Goal: Task Accomplishment & Management: Manage account settings

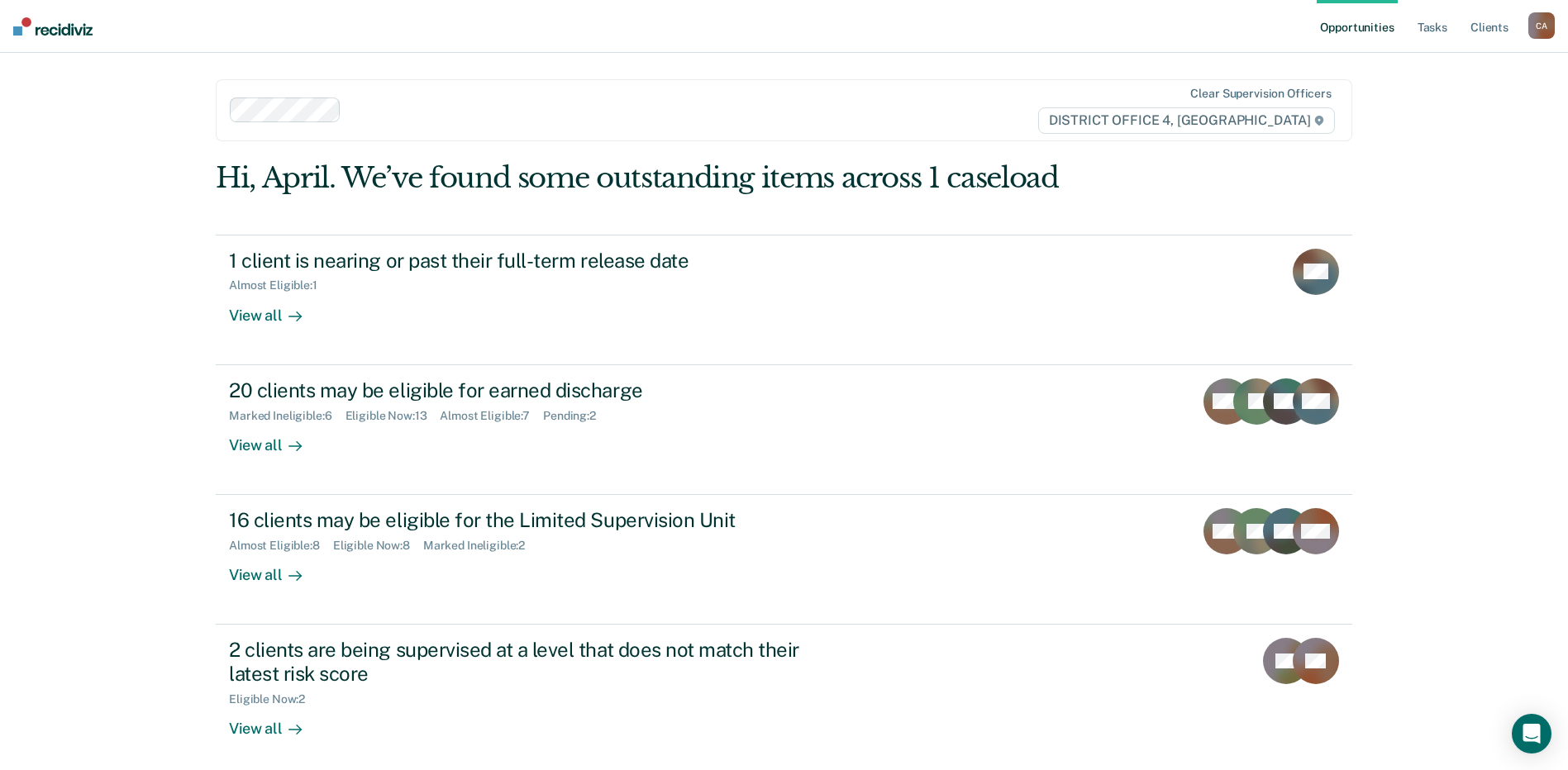
click at [1374, 26] on link "Opportunities" at bounding box center [1357, 26] width 80 height 53
click at [1345, 27] on link "Opportunities" at bounding box center [1357, 26] width 80 height 53
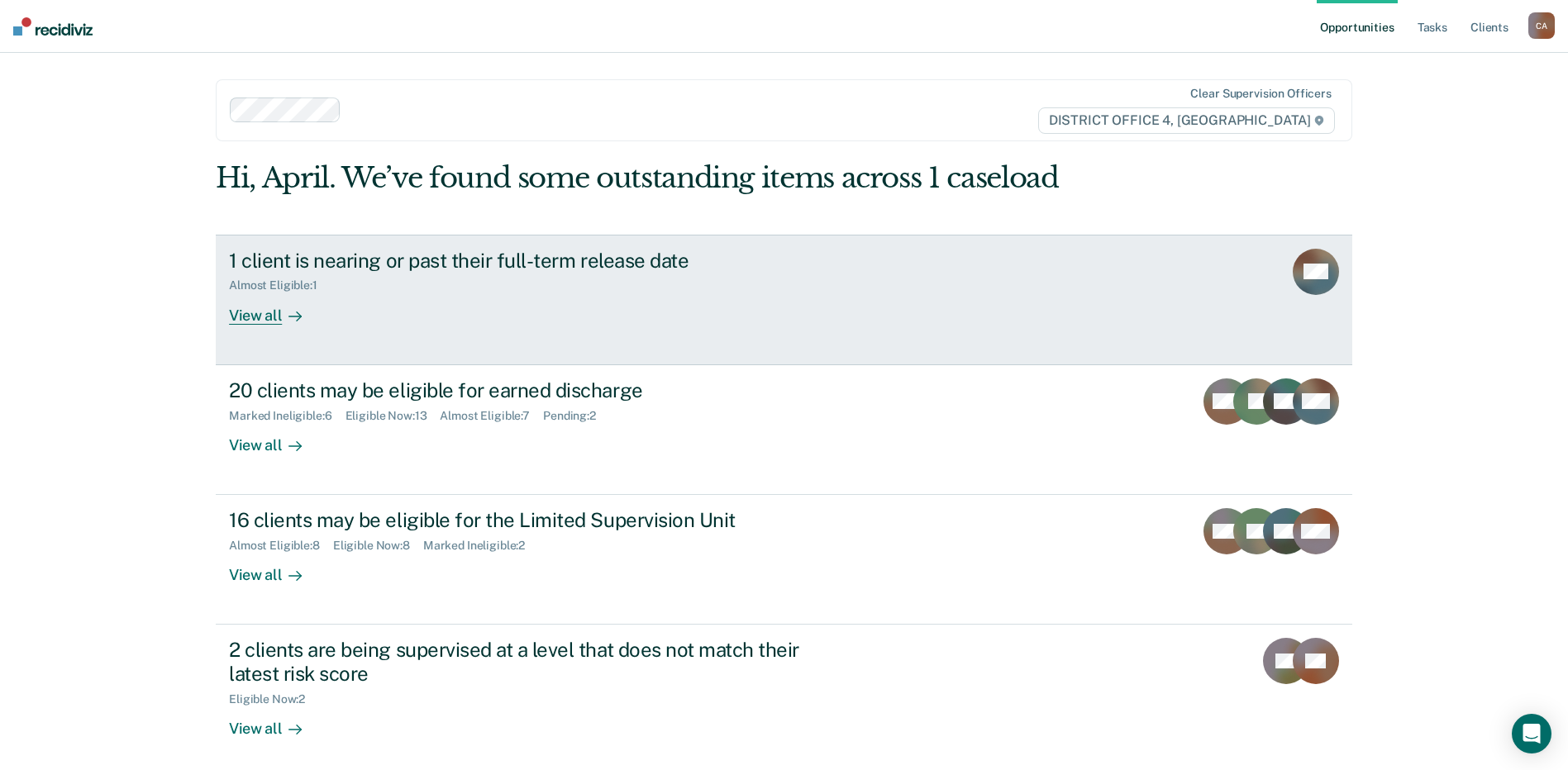
click at [592, 265] on div "1 client is nearing or past their full-term release date" at bounding box center [519, 261] width 581 height 24
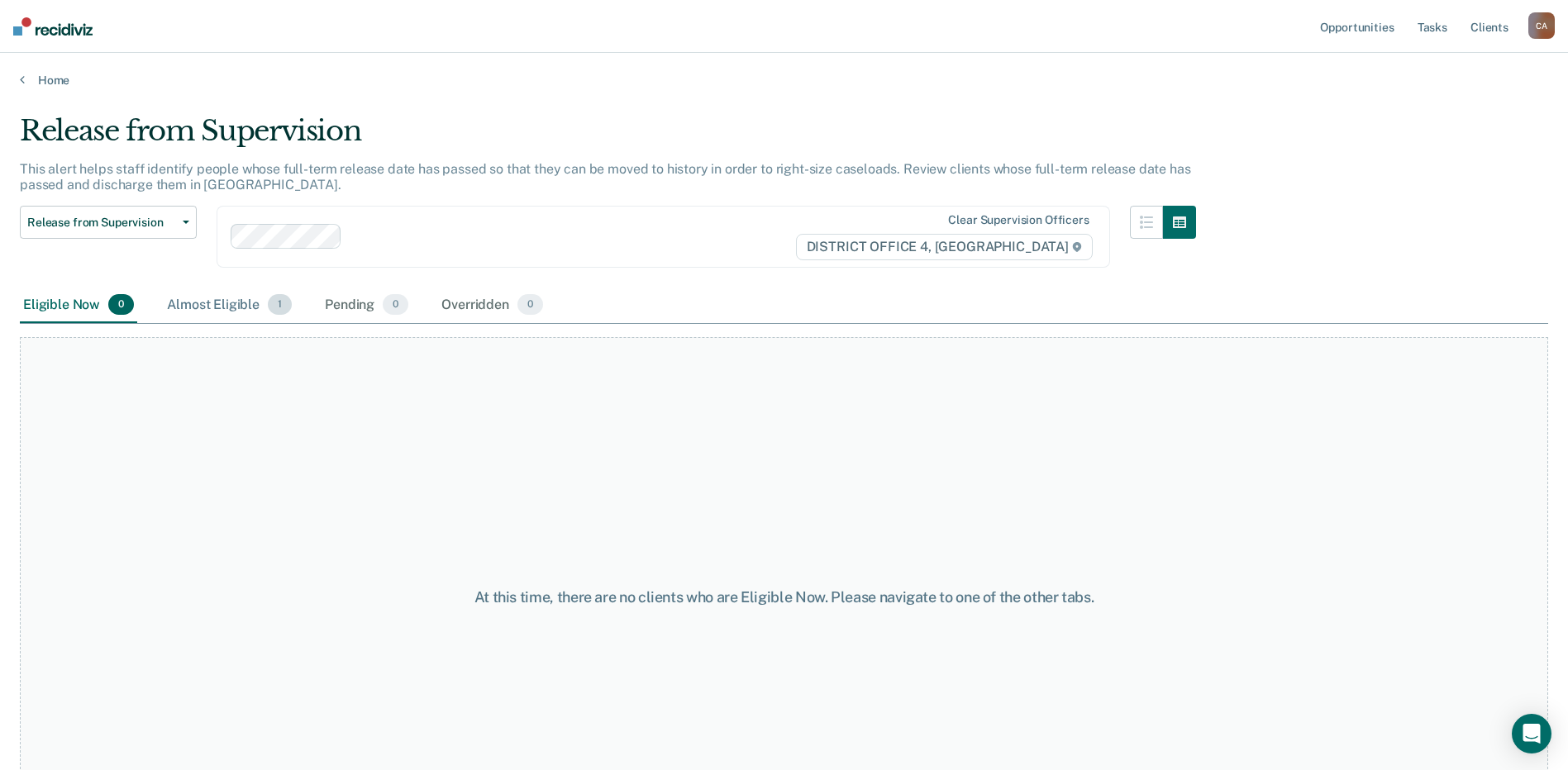
click at [199, 305] on div "Almost Eligible 1" at bounding box center [230, 306] width 131 height 36
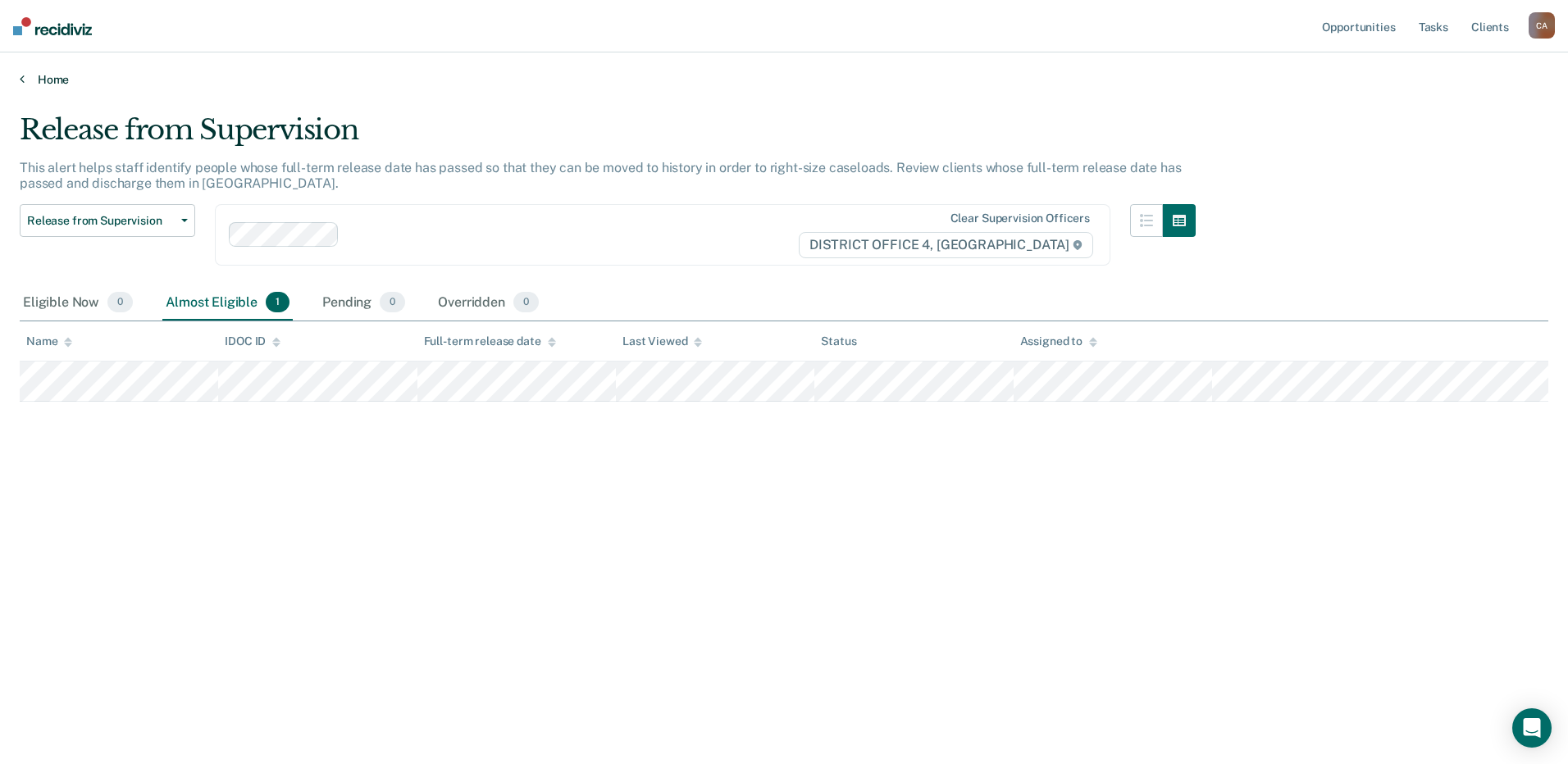
click at [35, 75] on link "Home" at bounding box center [784, 80] width 1528 height 14
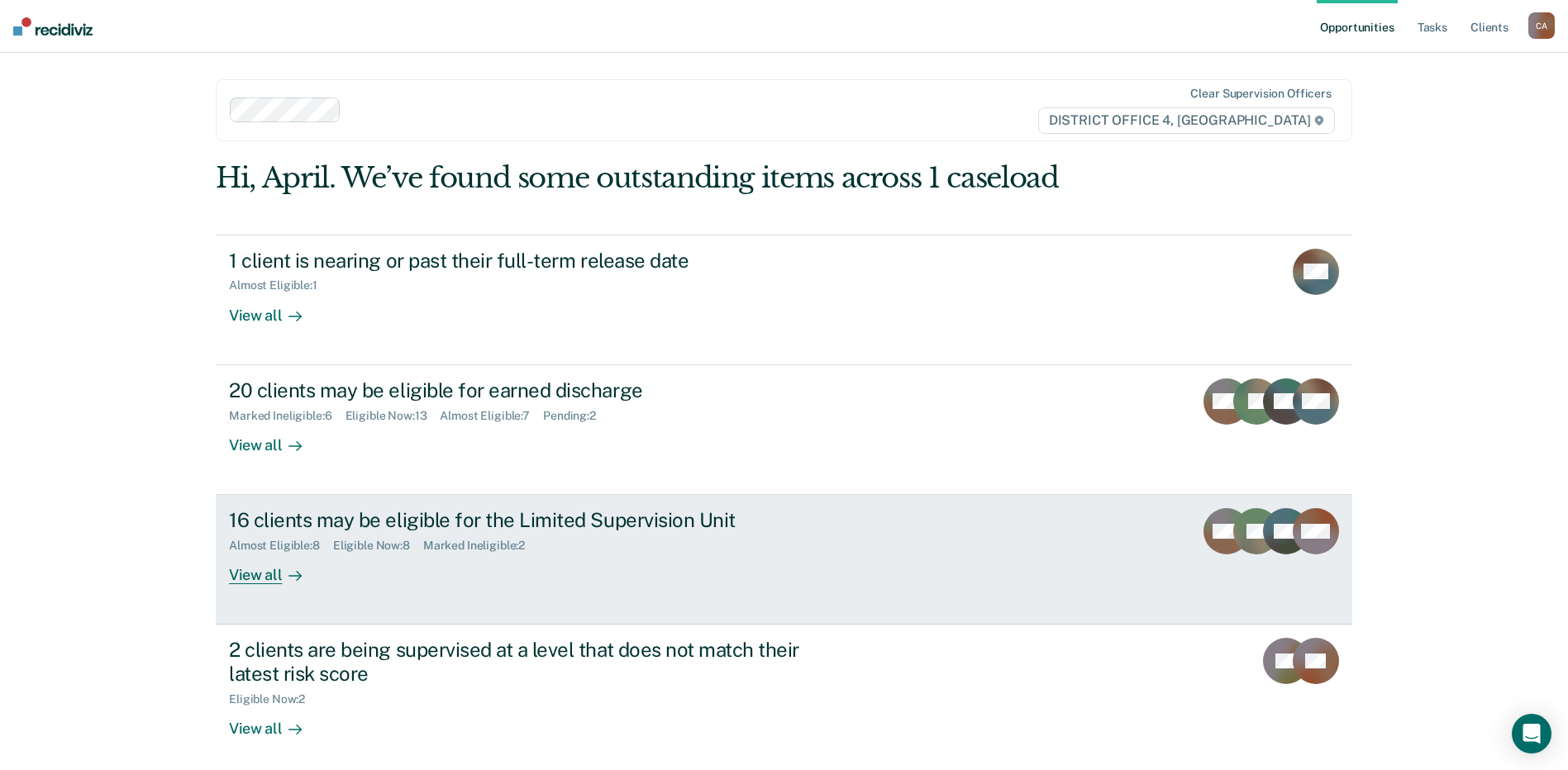
click at [522, 573] on div "16 clients may be eligible for the Limited Supervision Unit Almost Eligible : 8…" at bounding box center [539, 546] width 620 height 76
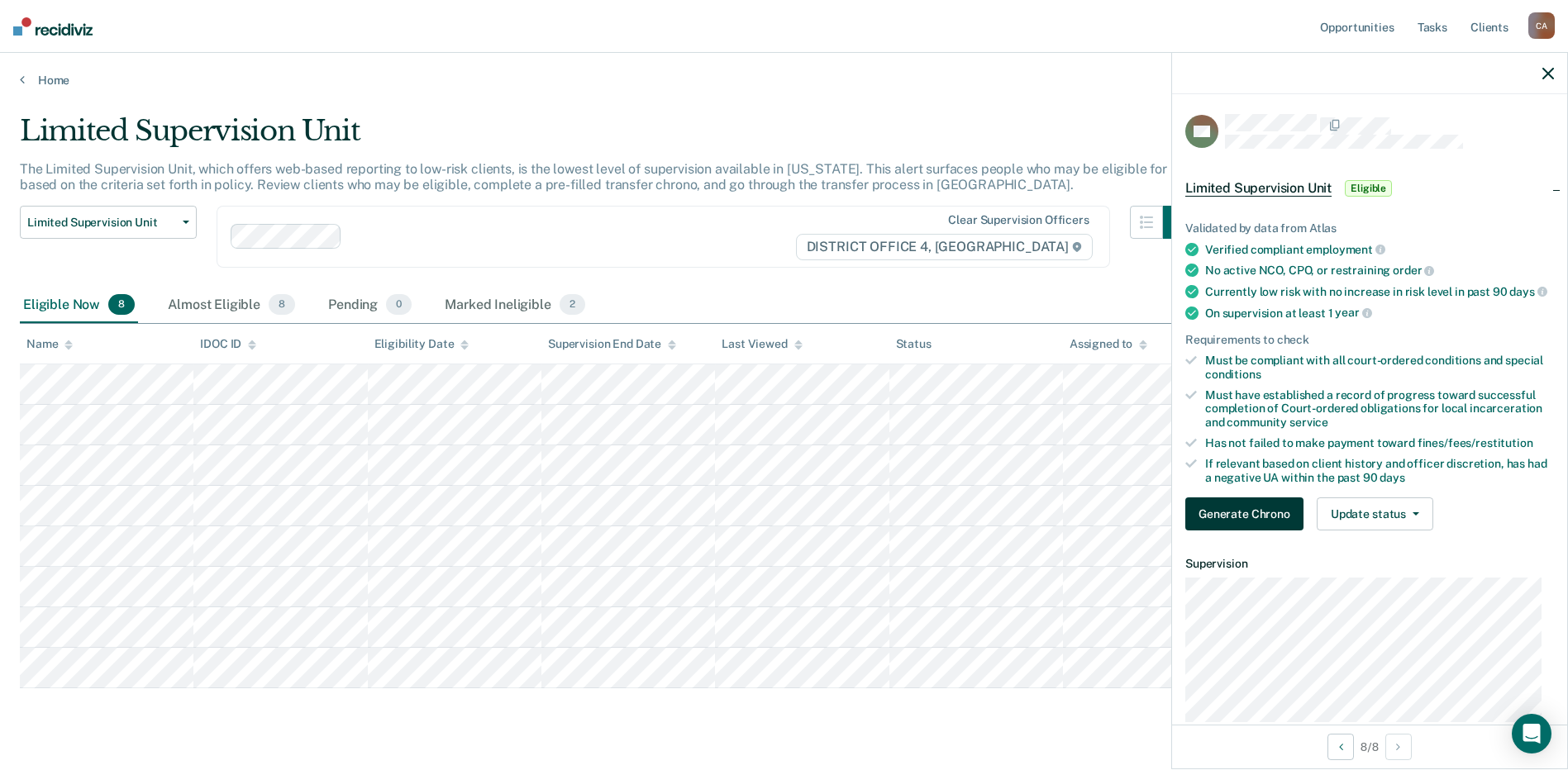
click at [1240, 525] on button "Generate Chrono" at bounding box center [1244, 514] width 119 height 33
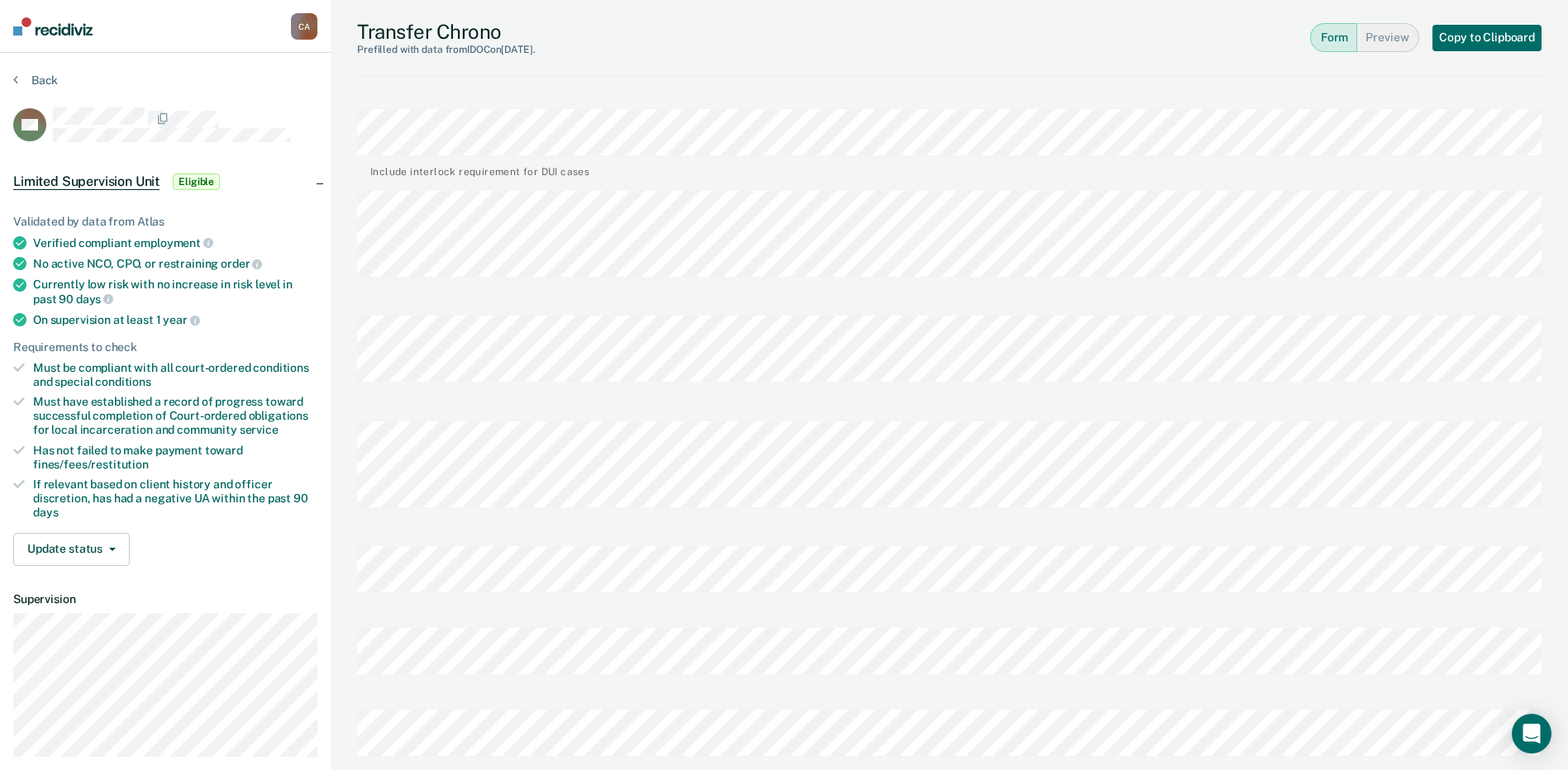
click at [1336, 36] on button "Form" at bounding box center [1334, 37] width 47 height 29
click at [1497, 28] on button "Copy to Clipboard" at bounding box center [1487, 37] width 109 height 26
click at [1387, 37] on button "Preview" at bounding box center [1388, 37] width 62 height 29
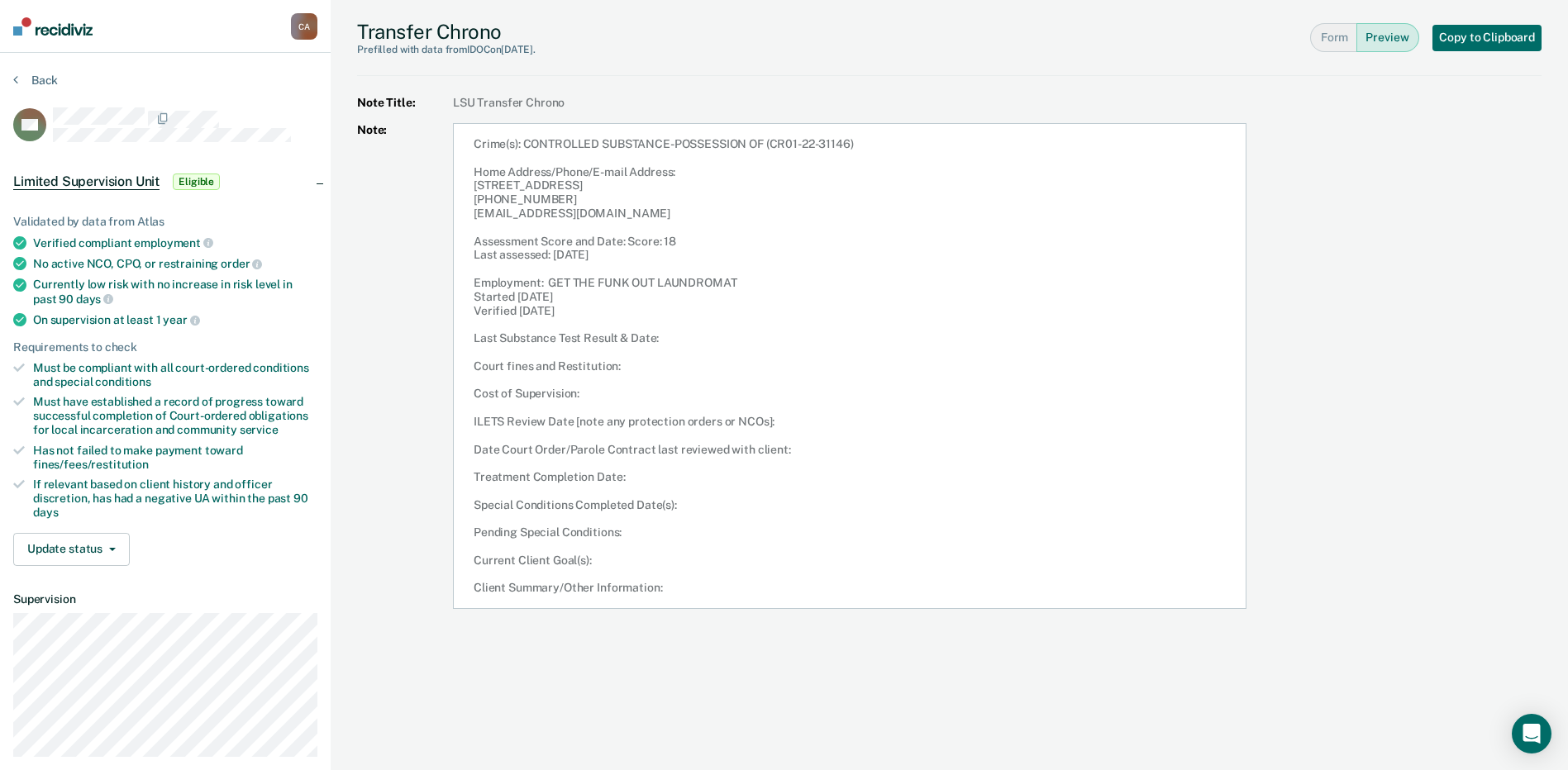
click at [697, 589] on article "Crime(s): CONTROLLED SUBSTANCE-POSSESSION OF (CR01-22-31146) Home Address/Phone…" at bounding box center [850, 365] width 793 height 486
click at [685, 580] on article "Crime(s): CONTROLLED SUBSTANCE-POSSESSION OF (CR01-22-31146) Home Address/Phone…" at bounding box center [850, 365] width 793 height 486
drag, startPoint x: 676, startPoint y: 587, endPoint x: 449, endPoint y: 131, distance: 509.4
click at [449, 131] on div "Note Title: LSU Transfer Chrono Note: Crime(s): CONTROLLED SUBSTANCE-POSSESSION…" at bounding box center [949, 352] width 1184 height 513
copy article "Crime(s): CONTROLLED SUBSTANCE-POSSESSION OF (CR01-22-31146) Home Address/Phone…"
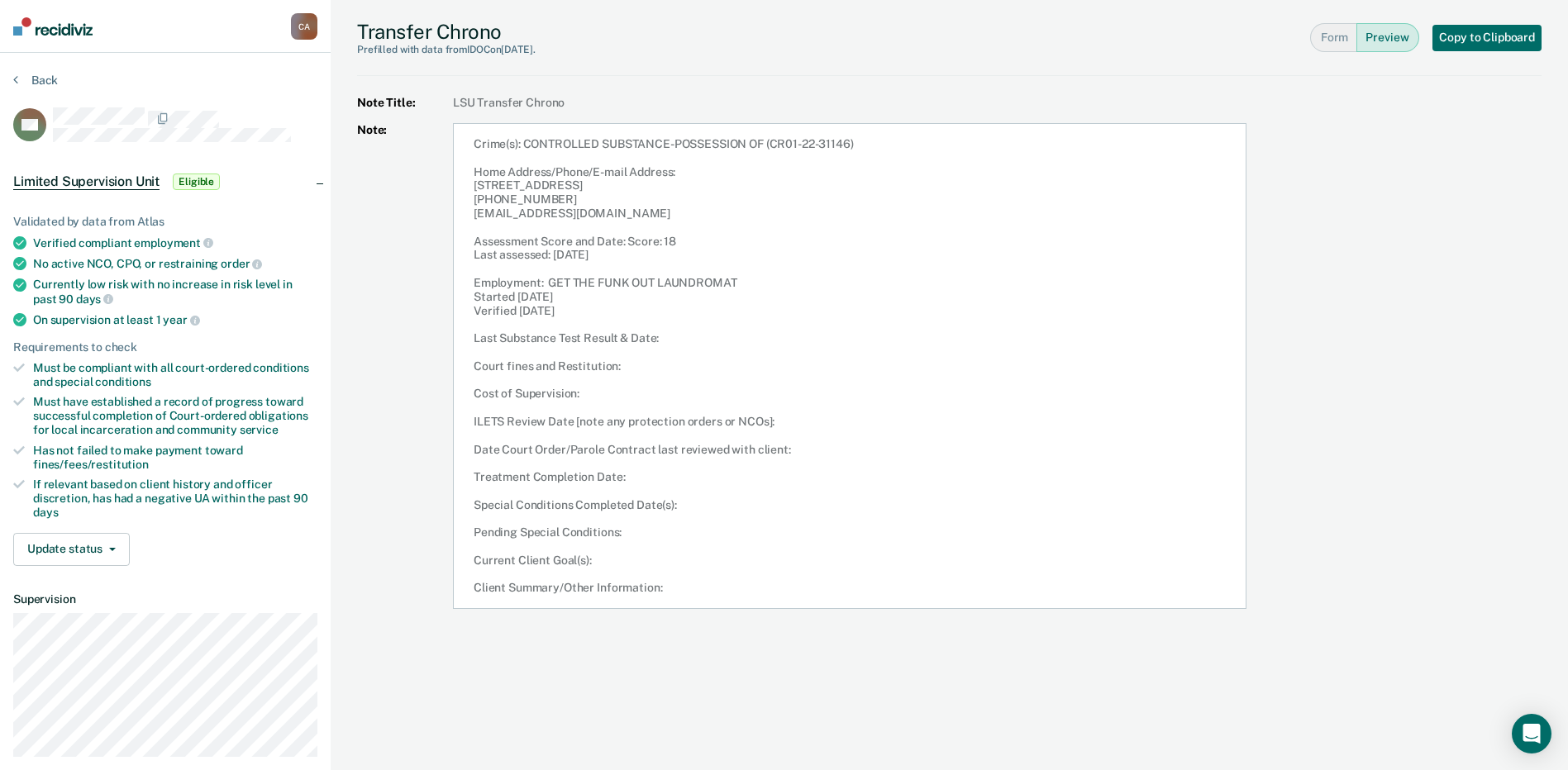
click at [1316, 407] on div "Note Title: LSU Transfer Chrono Note: Crime(s): CONTROLLED SUBSTANCE-POSSESSION…" at bounding box center [949, 352] width 1184 height 513
click at [14, 78] on icon at bounding box center [15, 79] width 5 height 14
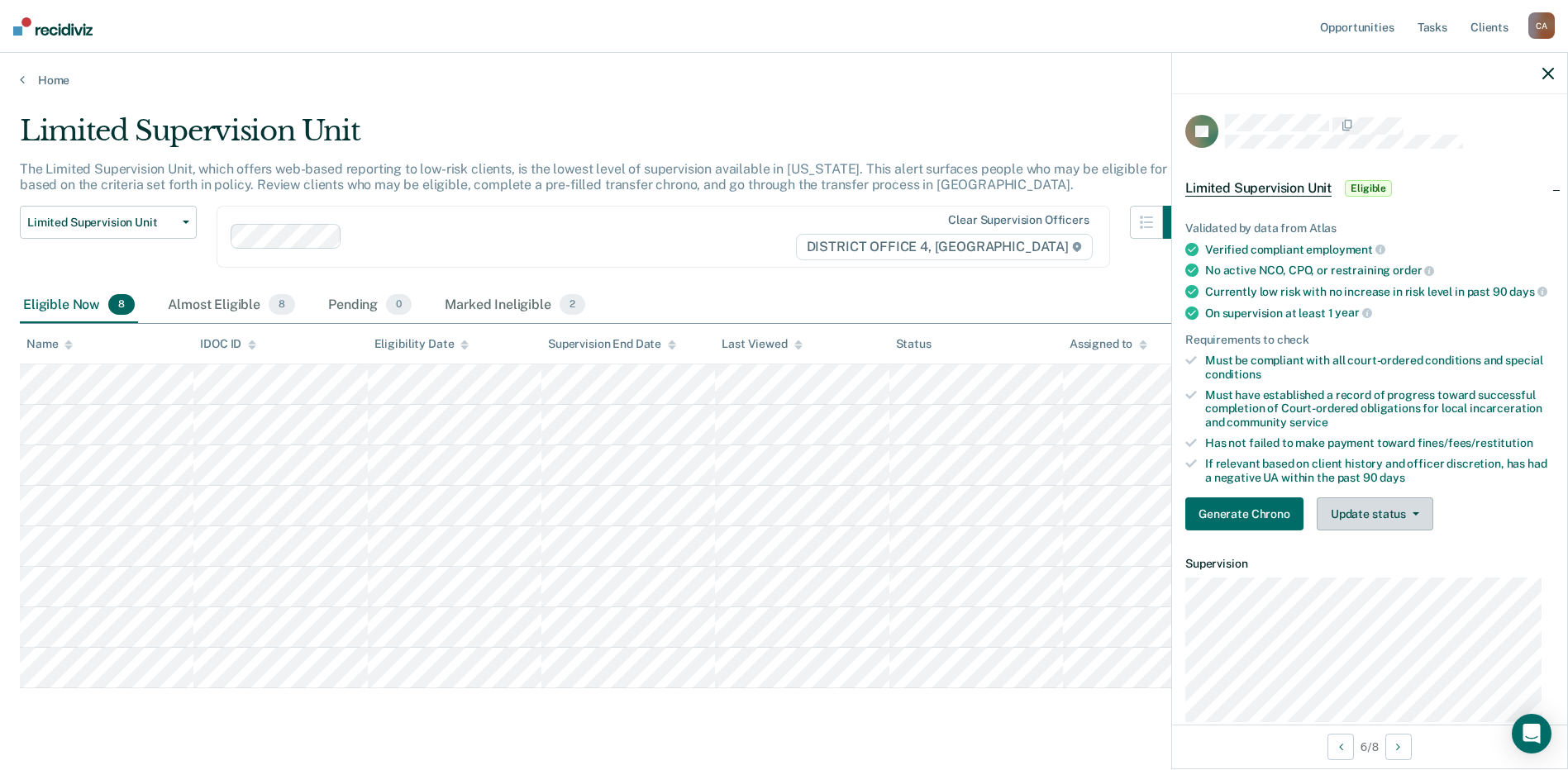
click at [1413, 516] on icon "button" at bounding box center [1416, 514] width 6 height 4
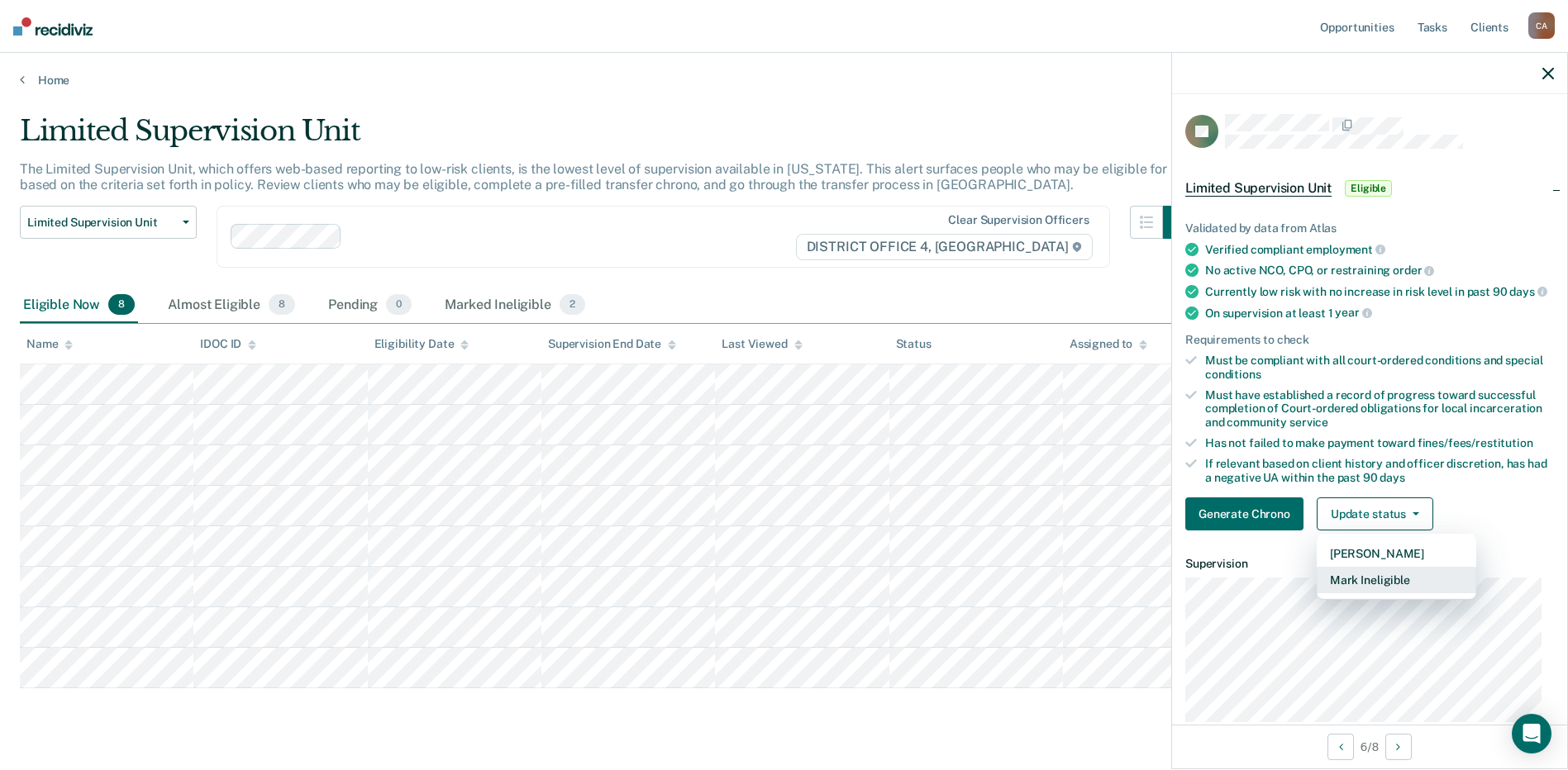
click at [1403, 588] on button "Mark Ineligible" at bounding box center [1396, 580] width 160 height 26
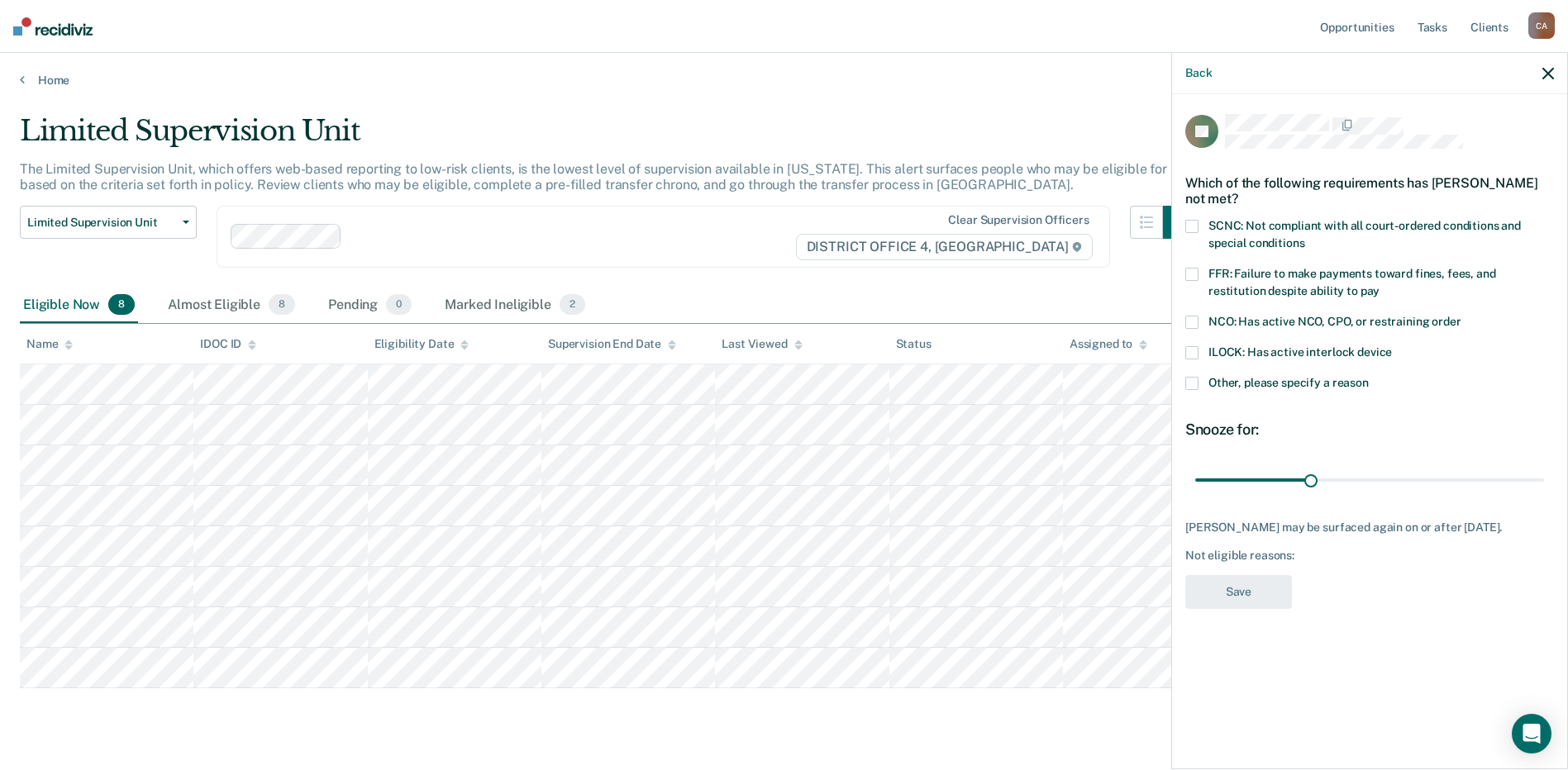
click at [1199, 268] on label "FFR: Failure to make payments toward fines, fees, and restitution despite abili…" at bounding box center [1369, 285] width 368 height 35
click at [1379, 285] on input "FFR: Failure to make payments toward fines, fees, and restitution despite abili…" at bounding box center [1379, 285] width 0 height 0
click at [1258, 598] on button "Save" at bounding box center [1238, 591] width 107 height 34
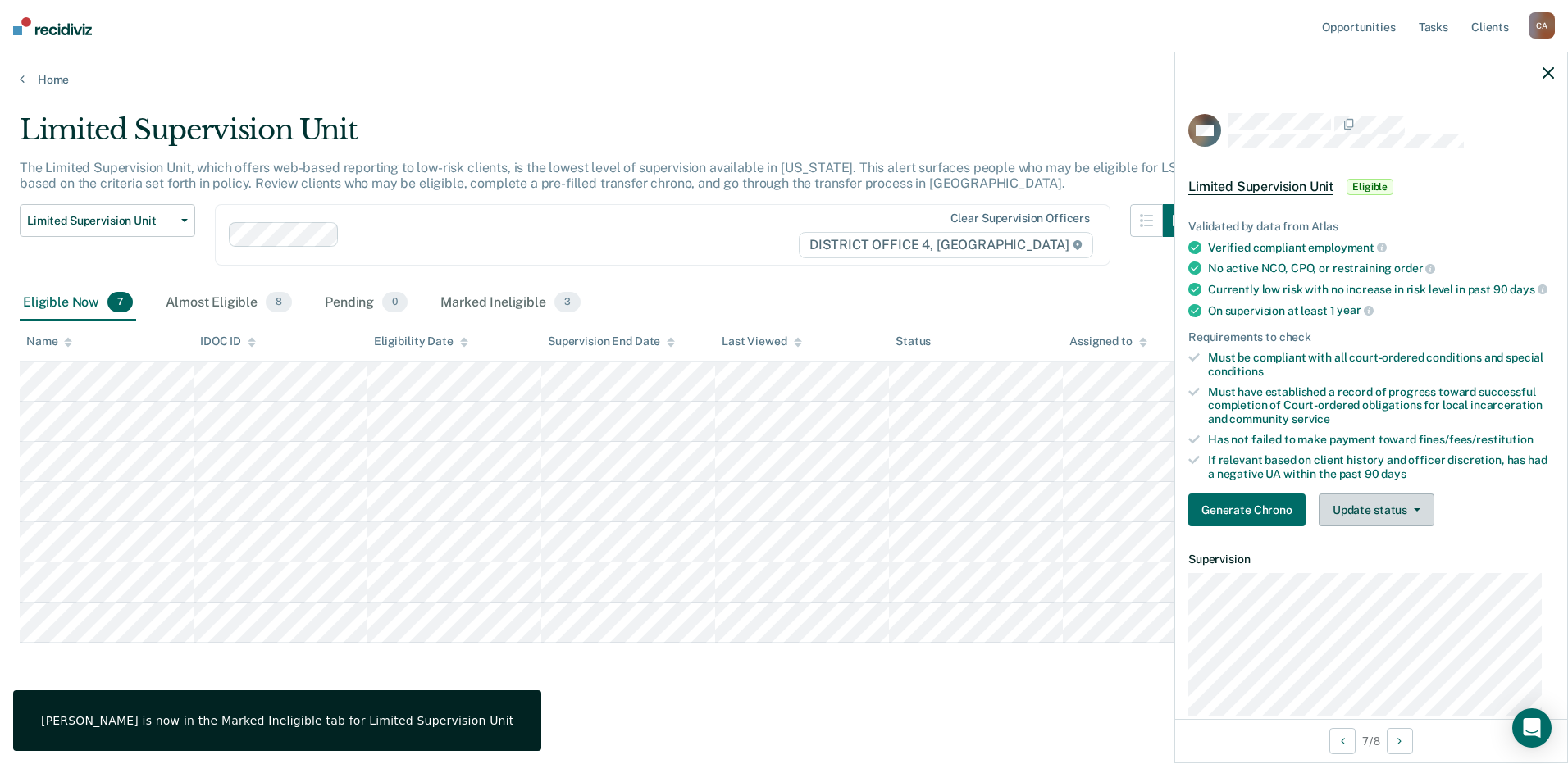
click at [1411, 525] on button "Update status" at bounding box center [1376, 510] width 116 height 33
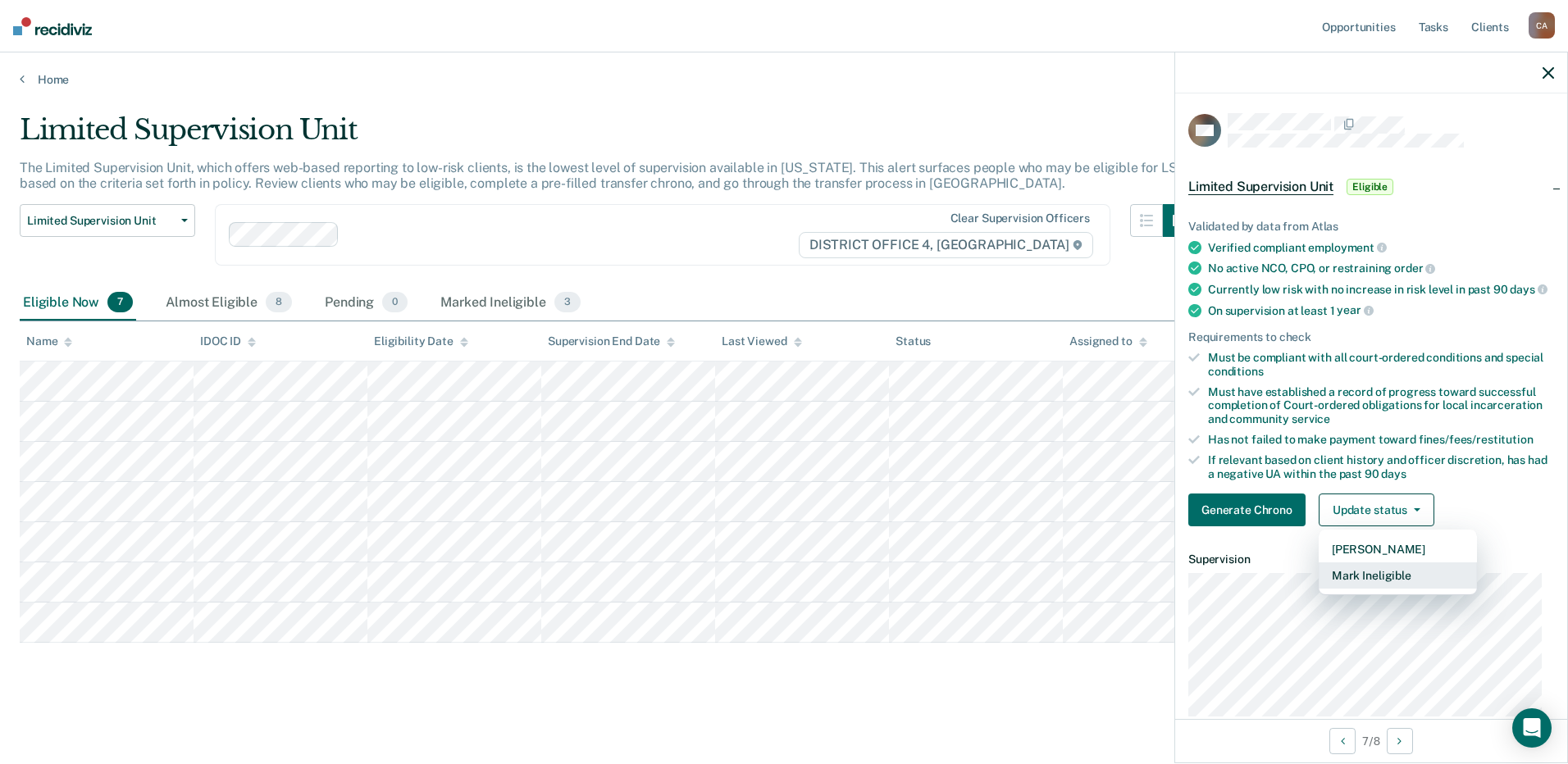
click at [1398, 589] on button "Mark Ineligible" at bounding box center [1397, 575] width 158 height 26
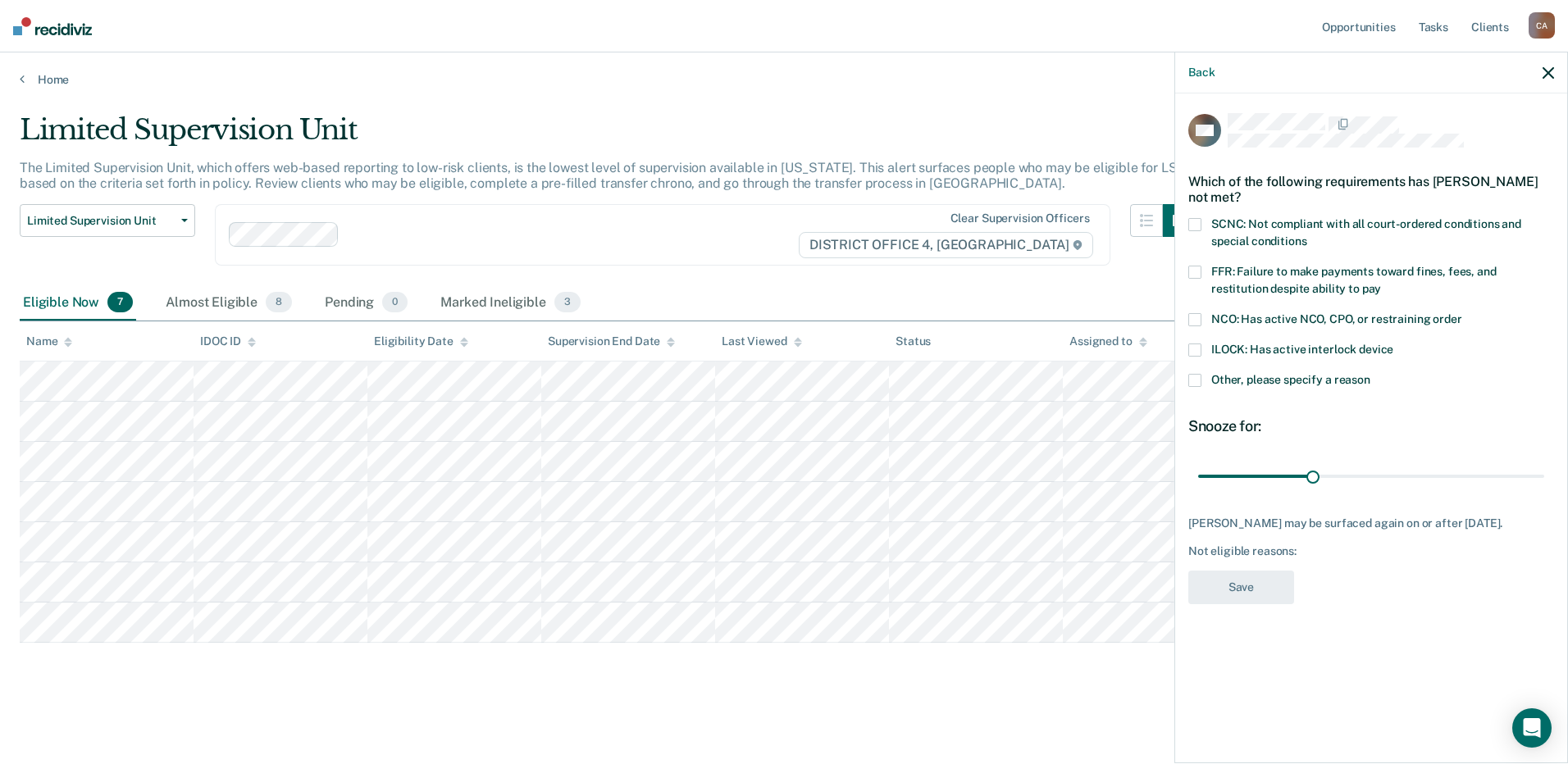
click at [1192, 220] on span at bounding box center [1195, 224] width 14 height 14
click at [1306, 235] on input "SCNC: Not compliant with all court-ordered conditions and special conditions" at bounding box center [1306, 235] width 0 height 0
click at [1252, 594] on button "Save" at bounding box center [1241, 587] width 106 height 33
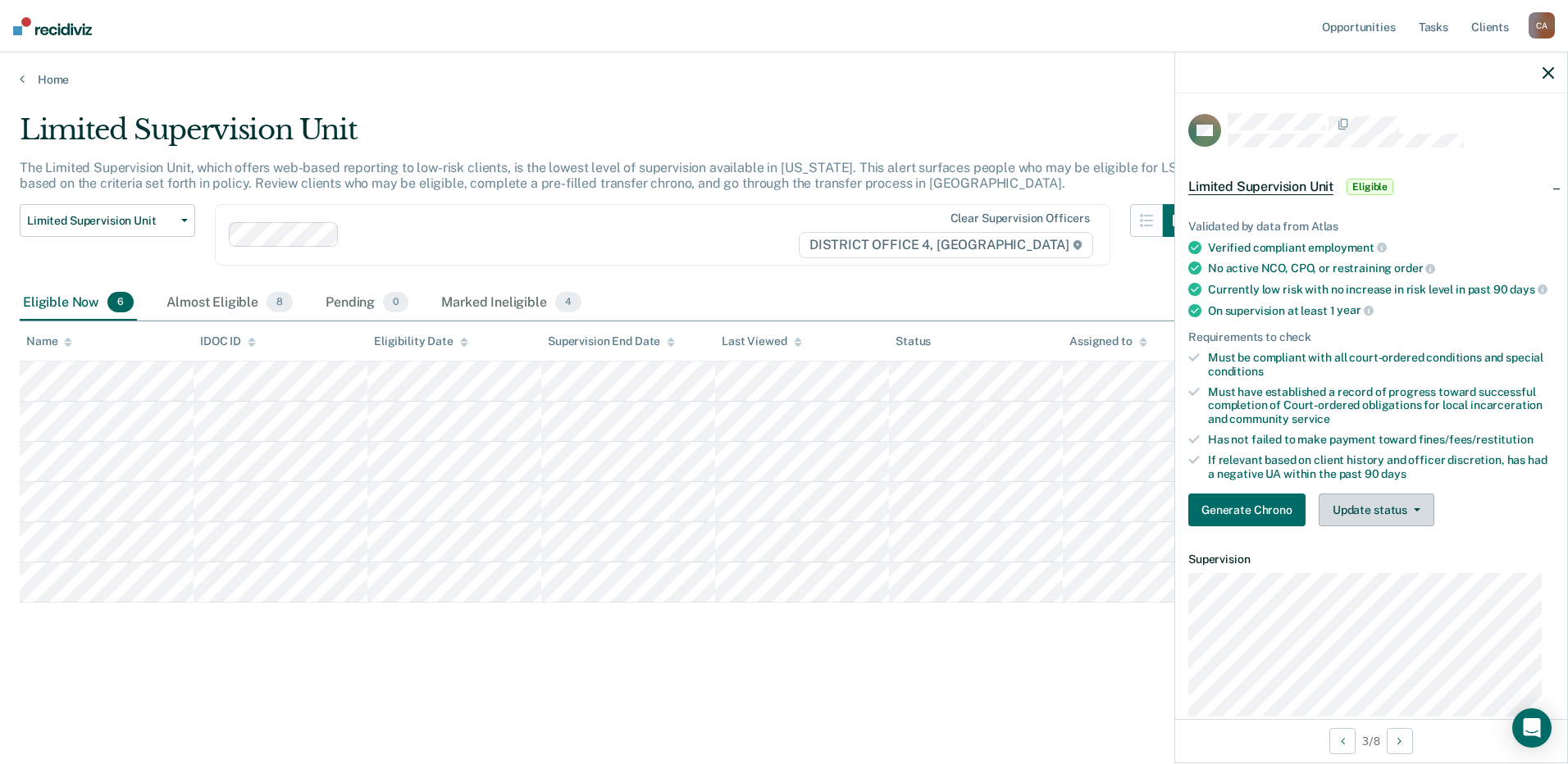
click at [1420, 523] on button "Update status" at bounding box center [1376, 510] width 116 height 33
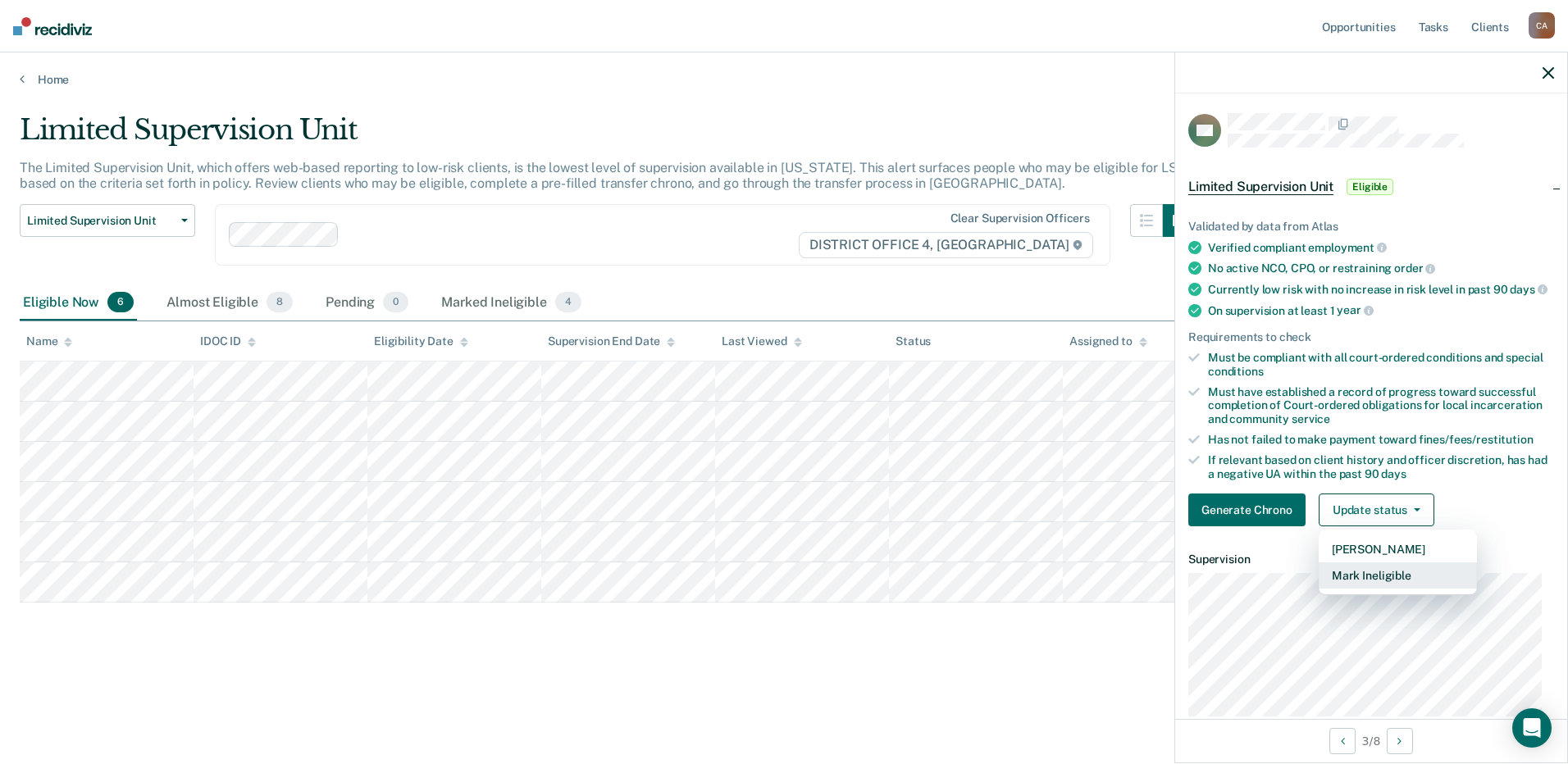
click at [1409, 589] on button "Mark Ineligible" at bounding box center [1397, 575] width 158 height 26
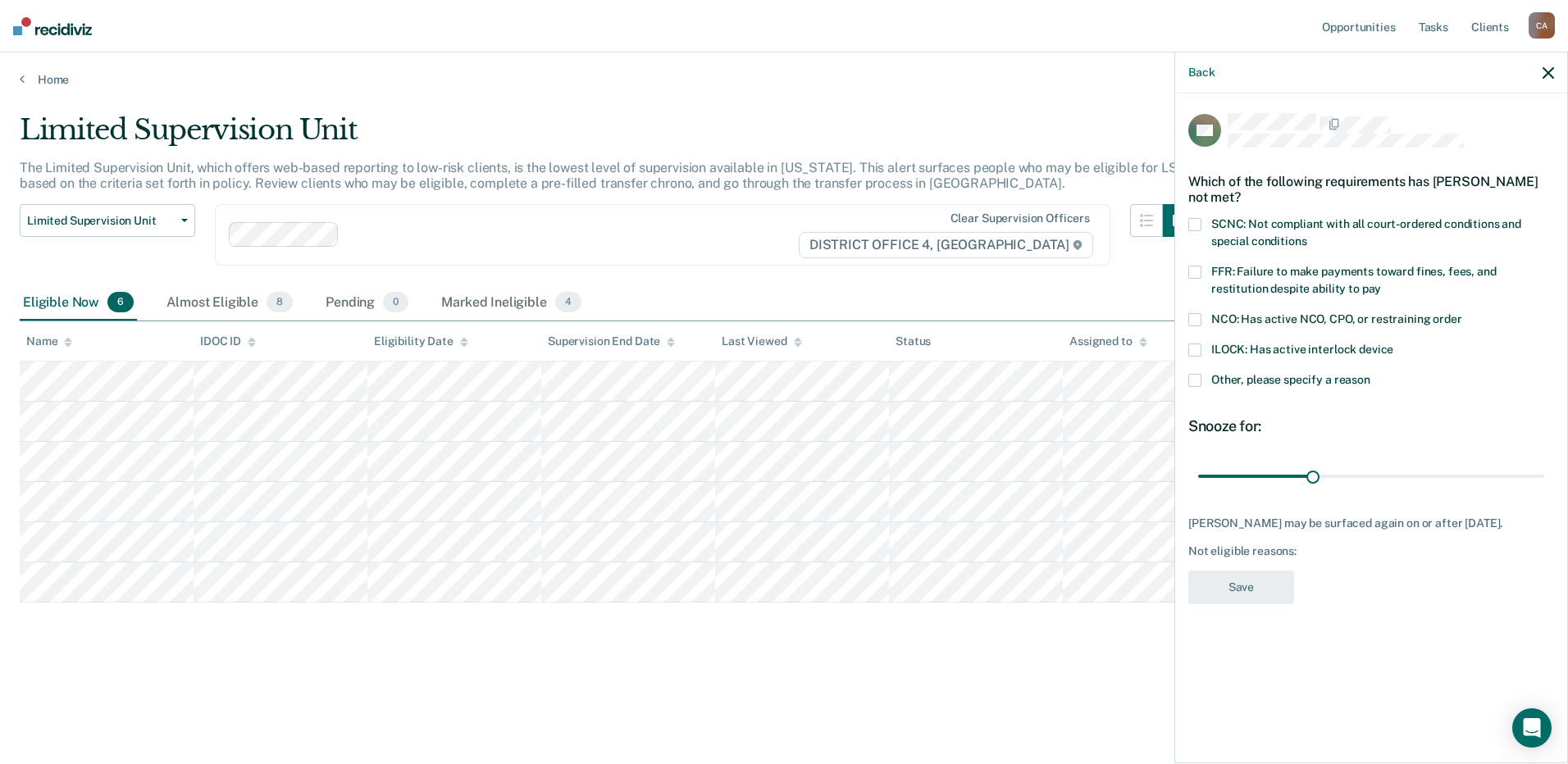
drag, startPoint x: 1195, startPoint y: 267, endPoint x: 1252, endPoint y: 410, distance: 153.9
click at [1195, 268] on span at bounding box center [1195, 272] width 14 height 14
click at [1381, 283] on input "FFR: Failure to make payments toward fines, fees, and restitution despite abili…" at bounding box center [1381, 283] width 0 height 0
click at [1275, 580] on button "Save" at bounding box center [1241, 587] width 106 height 33
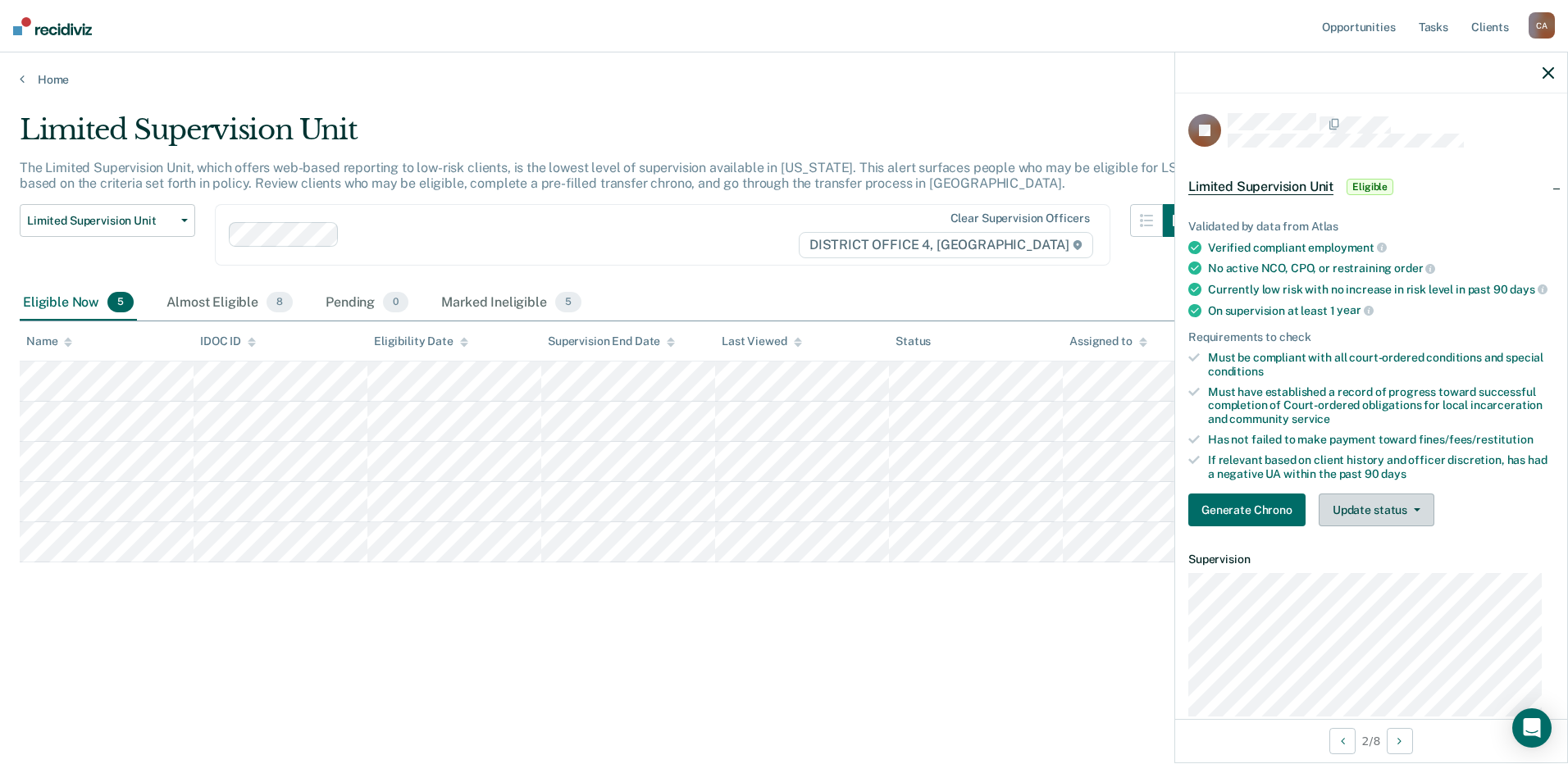
click at [1417, 525] on button "Update status" at bounding box center [1376, 510] width 116 height 33
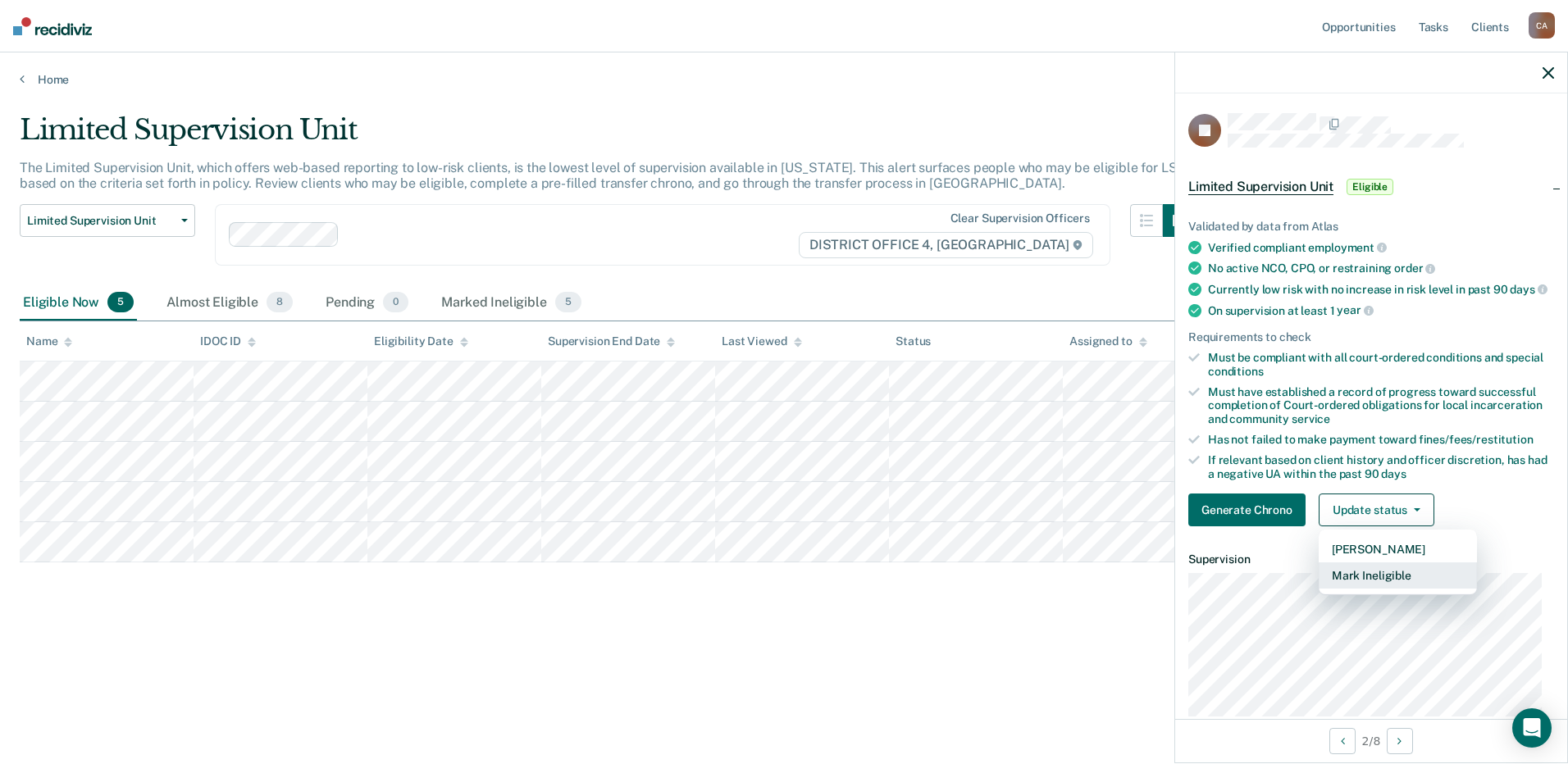
click at [1403, 589] on button "Mark Ineligible" at bounding box center [1397, 575] width 158 height 26
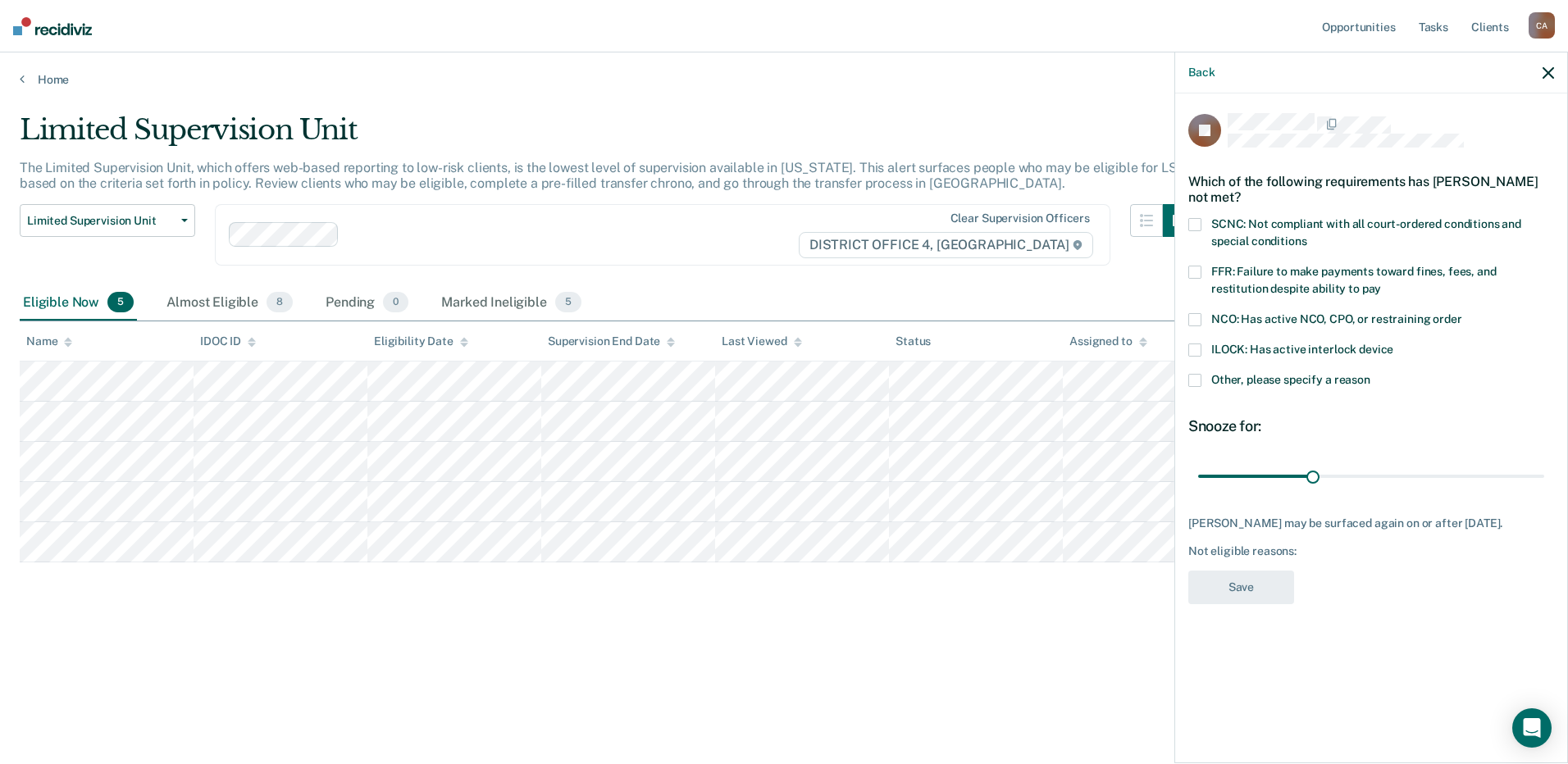
click at [1191, 317] on span at bounding box center [1195, 319] width 14 height 14
click at [1462, 313] on input "NCO: Has active NCO, CPO, or restraining order" at bounding box center [1462, 313] width 0 height 0
click at [1254, 590] on button "Save" at bounding box center [1241, 587] width 106 height 33
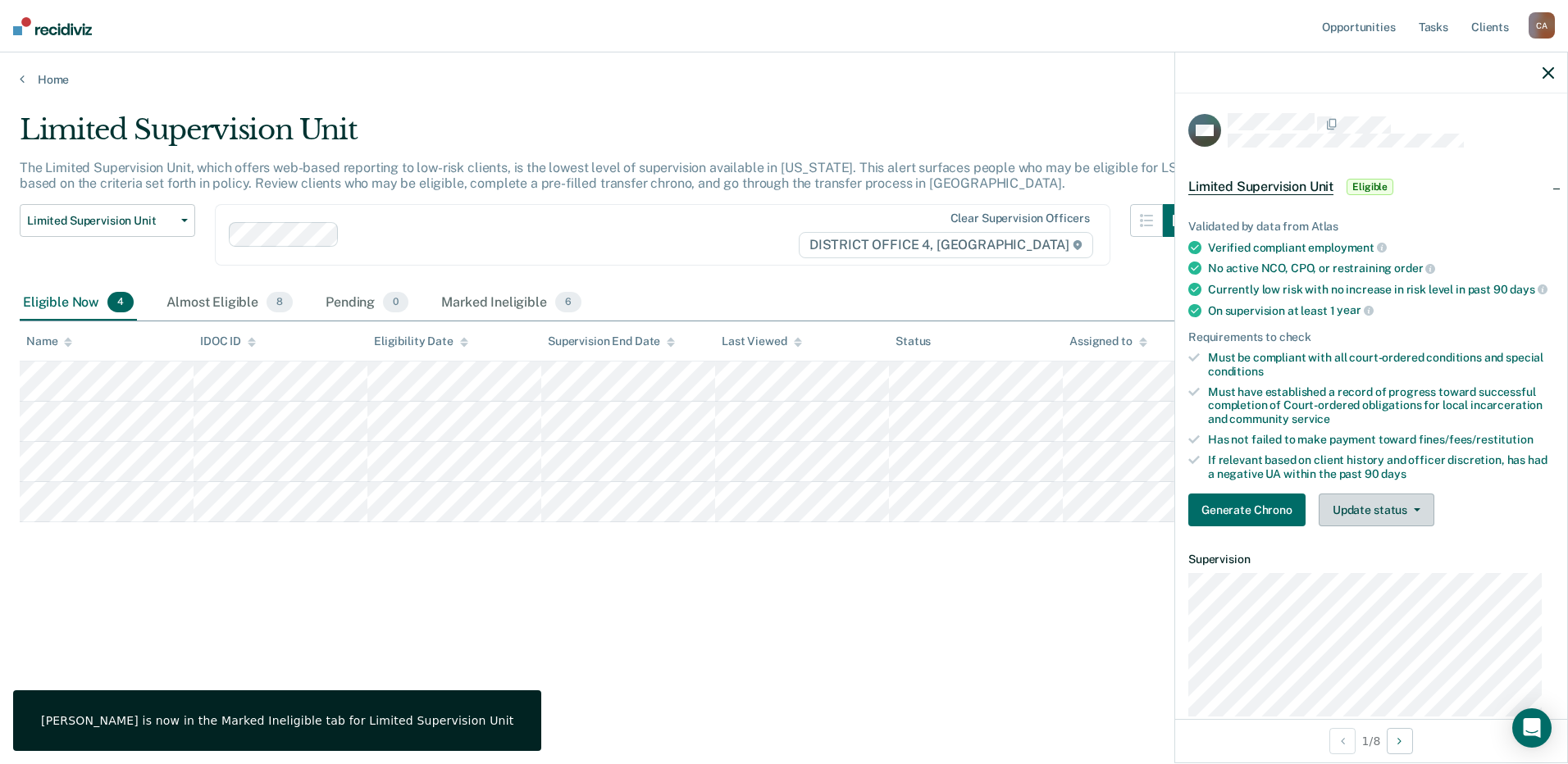
click at [1412, 523] on button "Update status" at bounding box center [1376, 510] width 116 height 33
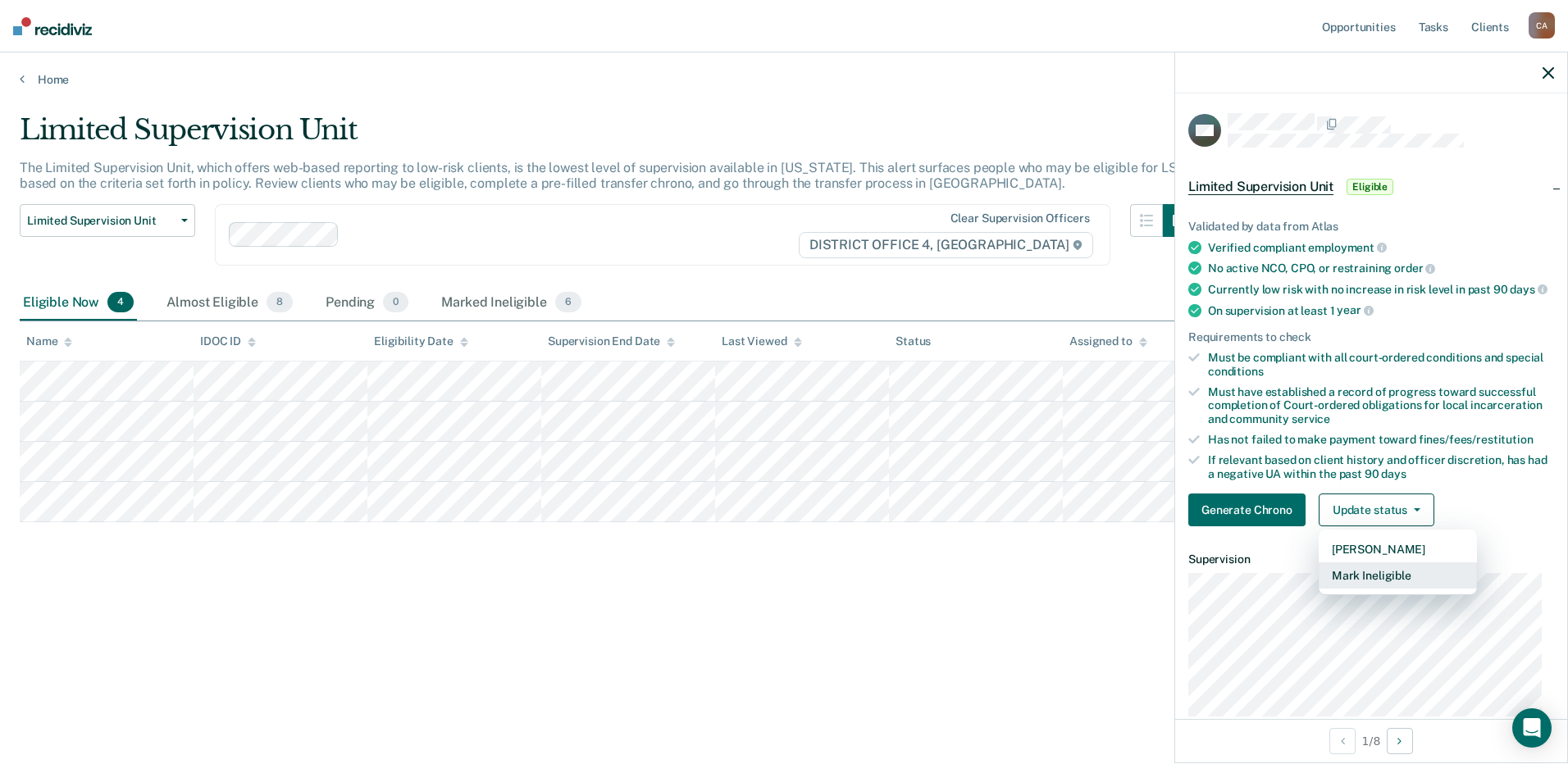
click at [1406, 589] on button "Mark Ineligible" at bounding box center [1397, 575] width 158 height 26
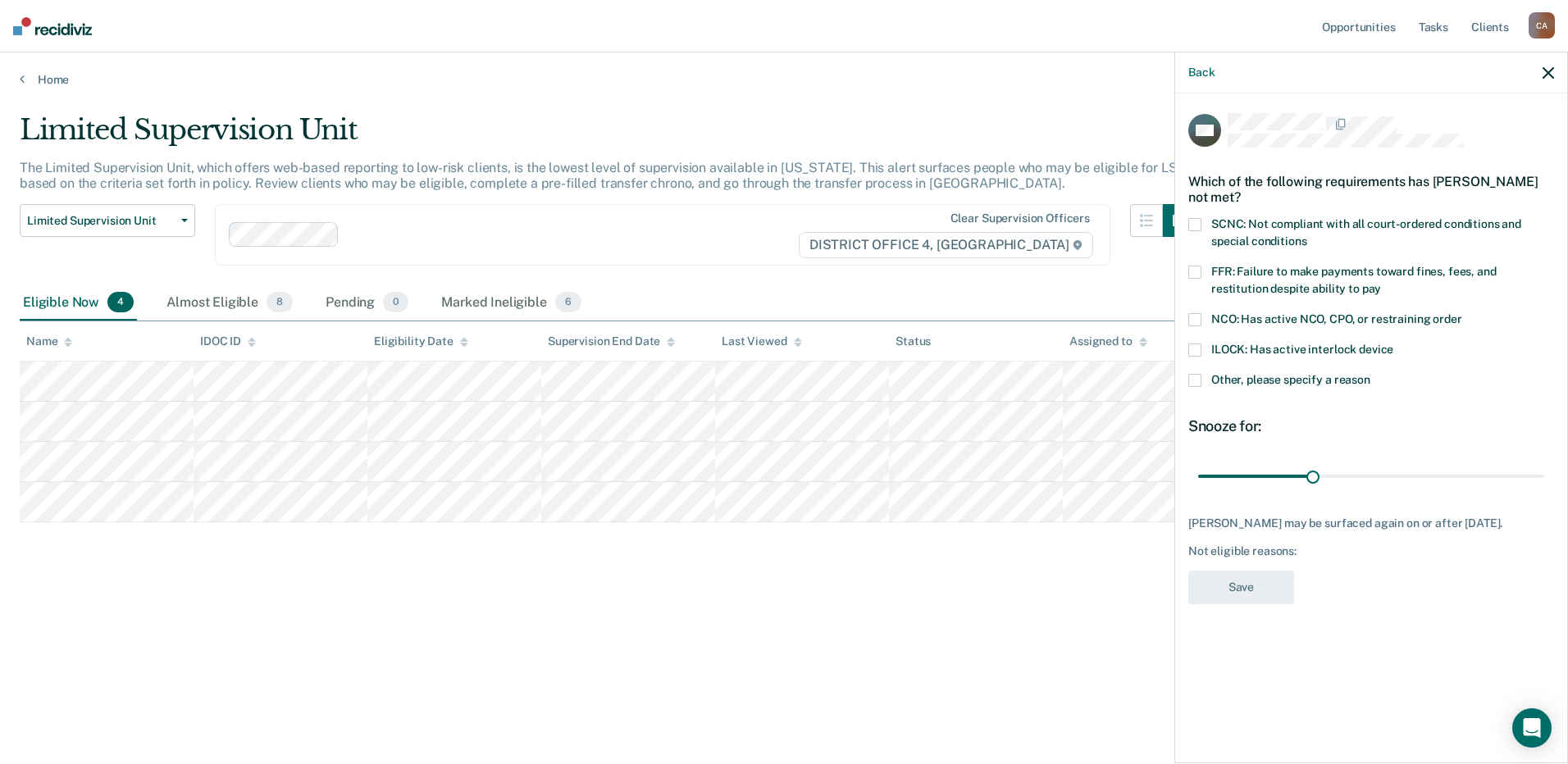
click at [1195, 379] on span at bounding box center [1195, 380] width 14 height 14
click at [1370, 373] on input "Other, please specify a reason" at bounding box center [1370, 373] width 0 height 0
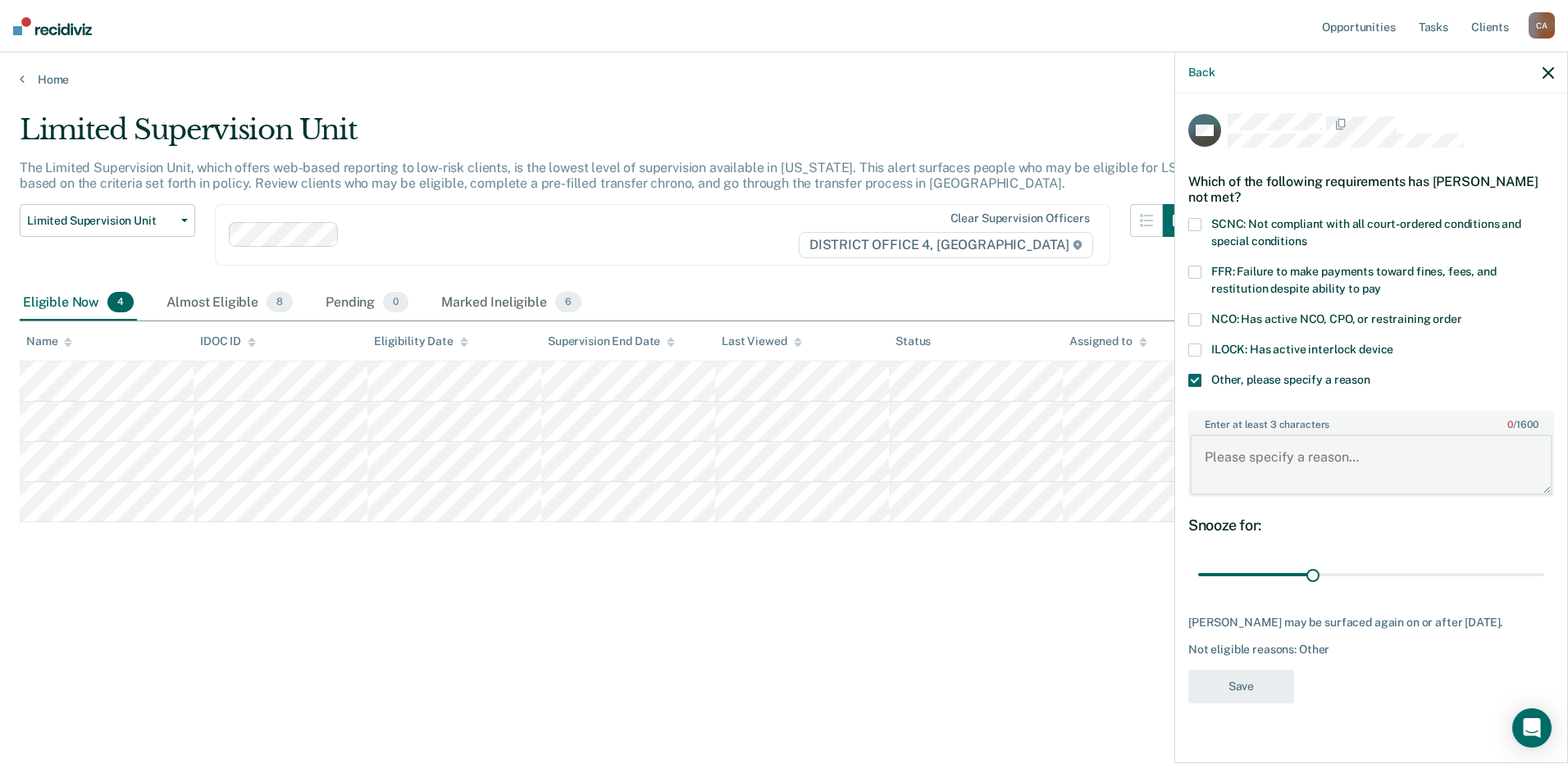
click at [1299, 458] on textarea "Enter at least 3 characters 0 / 1600" at bounding box center [1371, 465] width 363 height 61
click at [1349, 453] on textarea "Just returned from [GEOGRAPHIC_DATA] for positive UA" at bounding box center [1371, 465] width 363 height 61
drag, startPoint x: 1343, startPoint y: 453, endPoint x: 1191, endPoint y: 455, distance: 152.0
click at [1191, 455] on textarea "Just returned from [GEOGRAPHIC_DATA] for positive UA" at bounding box center [1371, 465] width 363 height 61
drag, startPoint x: 1223, startPoint y: 456, endPoint x: 1200, endPoint y: 454, distance: 23.1
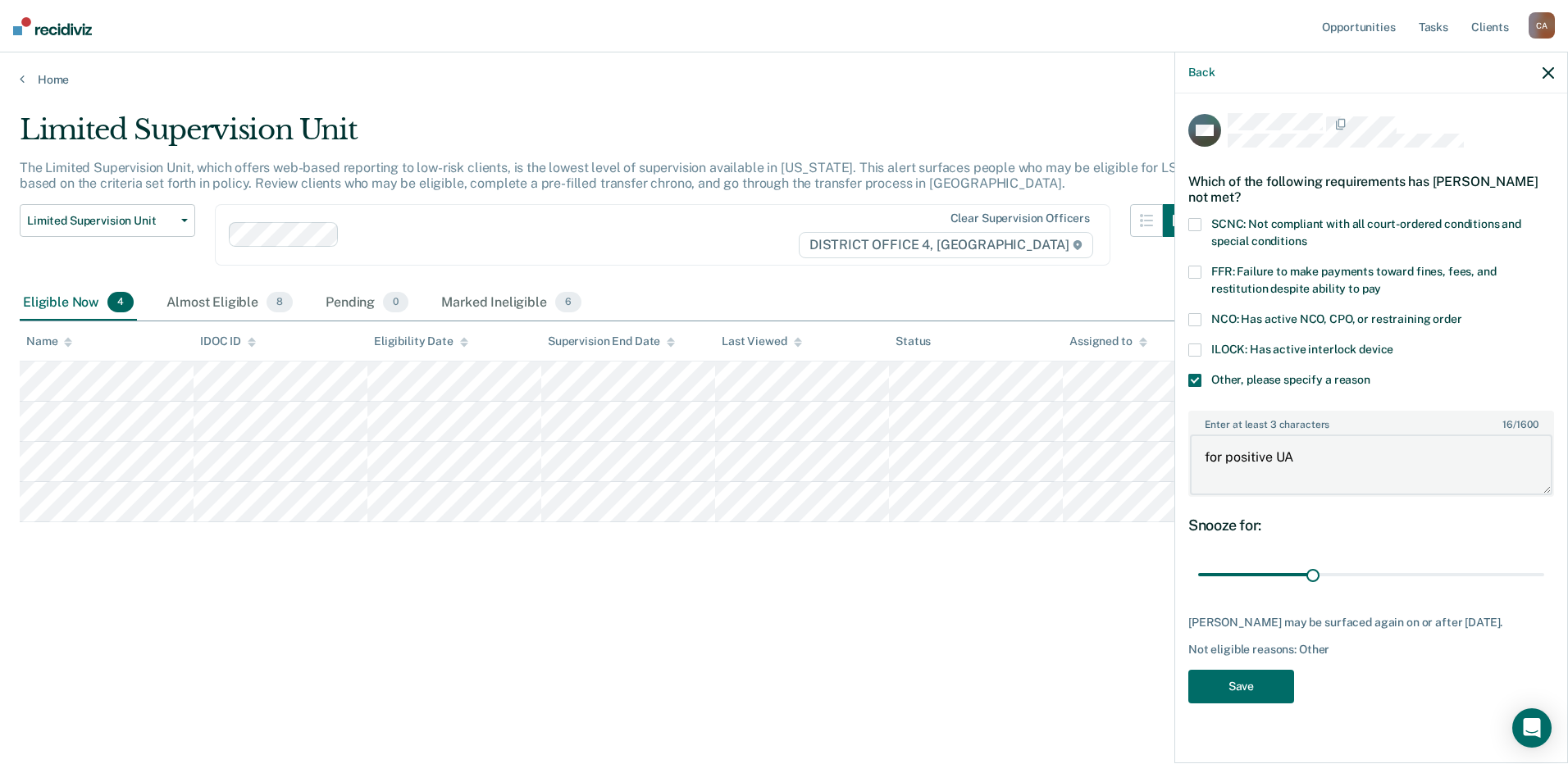
click at [1200, 454] on textarea "for positive UA" at bounding box center [1371, 465] width 363 height 61
type textarea "positive UA"
click at [1255, 681] on button "Save" at bounding box center [1241, 686] width 106 height 33
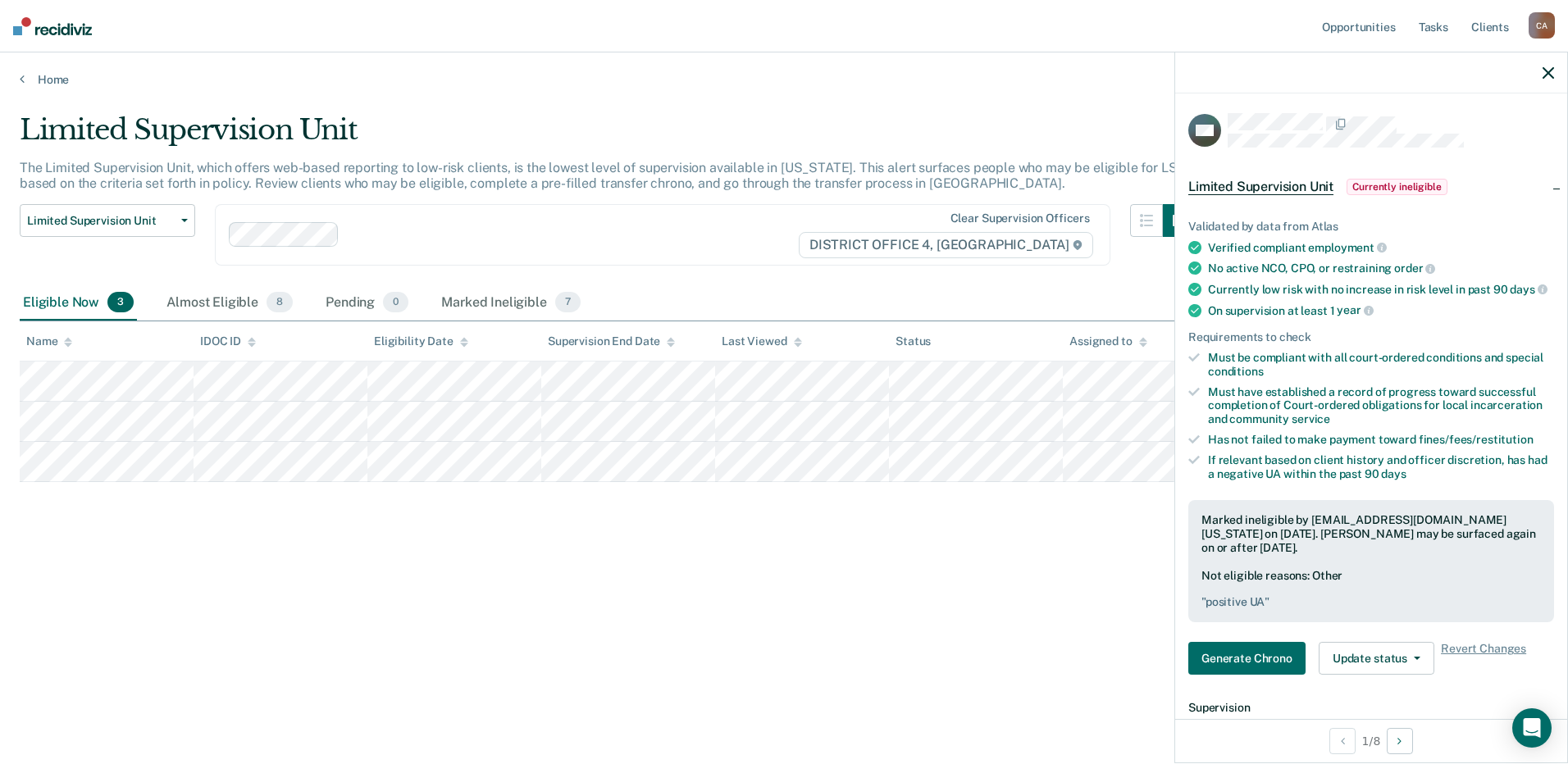
click at [1549, 67] on icon "button" at bounding box center [1548, 72] width 12 height 12
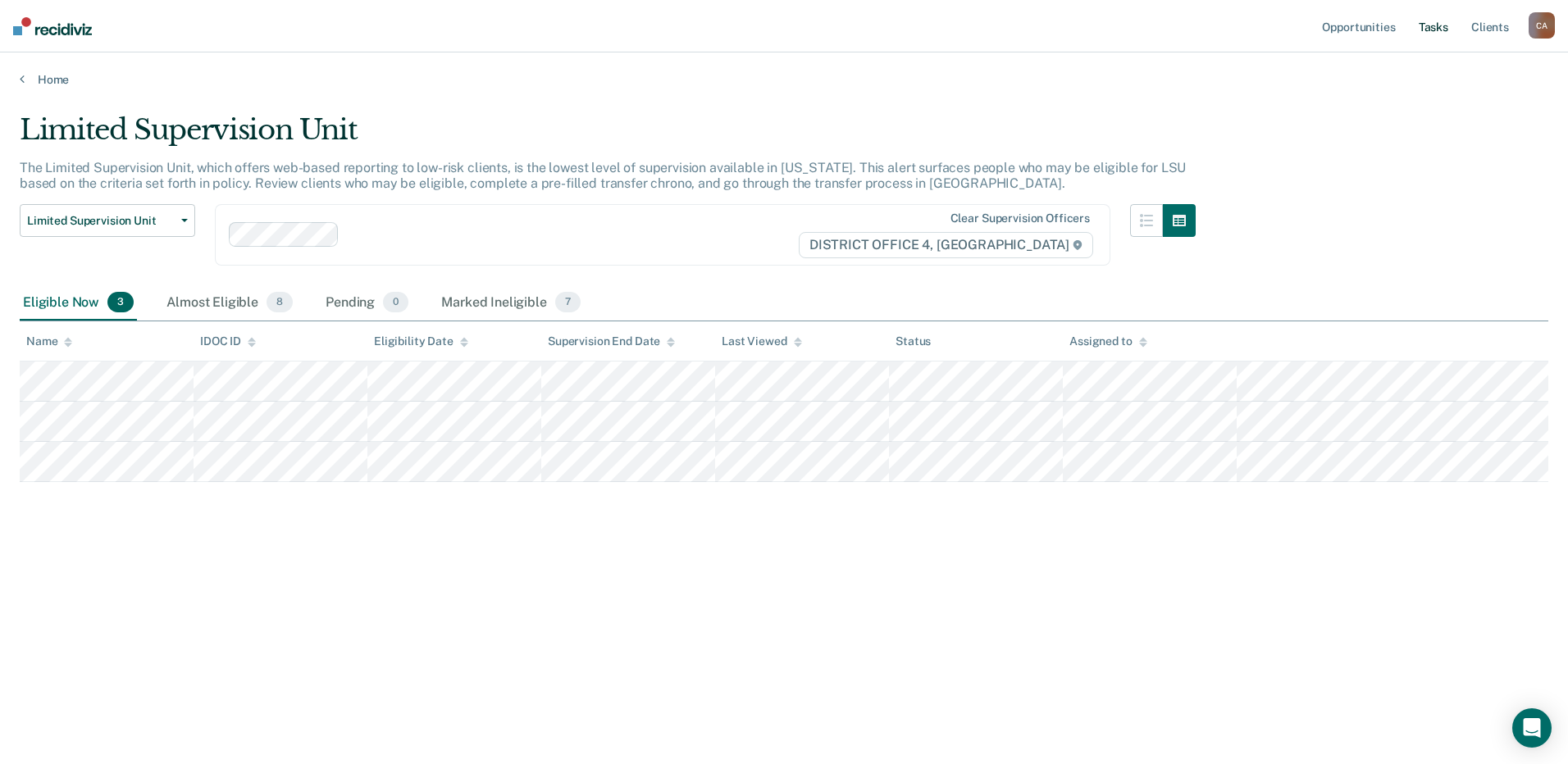
click at [1435, 20] on link "Tasks" at bounding box center [1433, 26] width 36 height 52
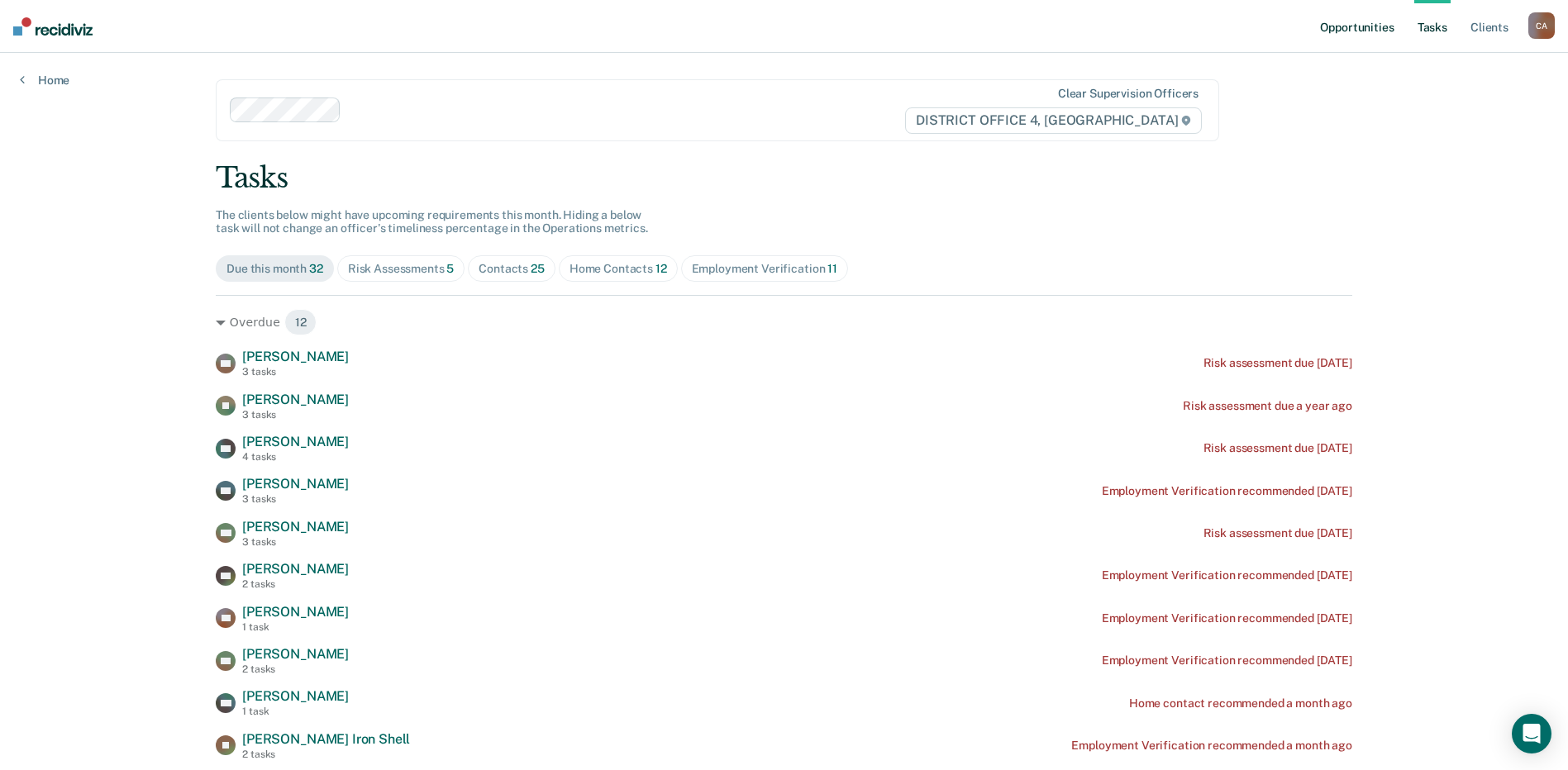
click at [1362, 31] on link "Opportunities" at bounding box center [1357, 26] width 80 height 53
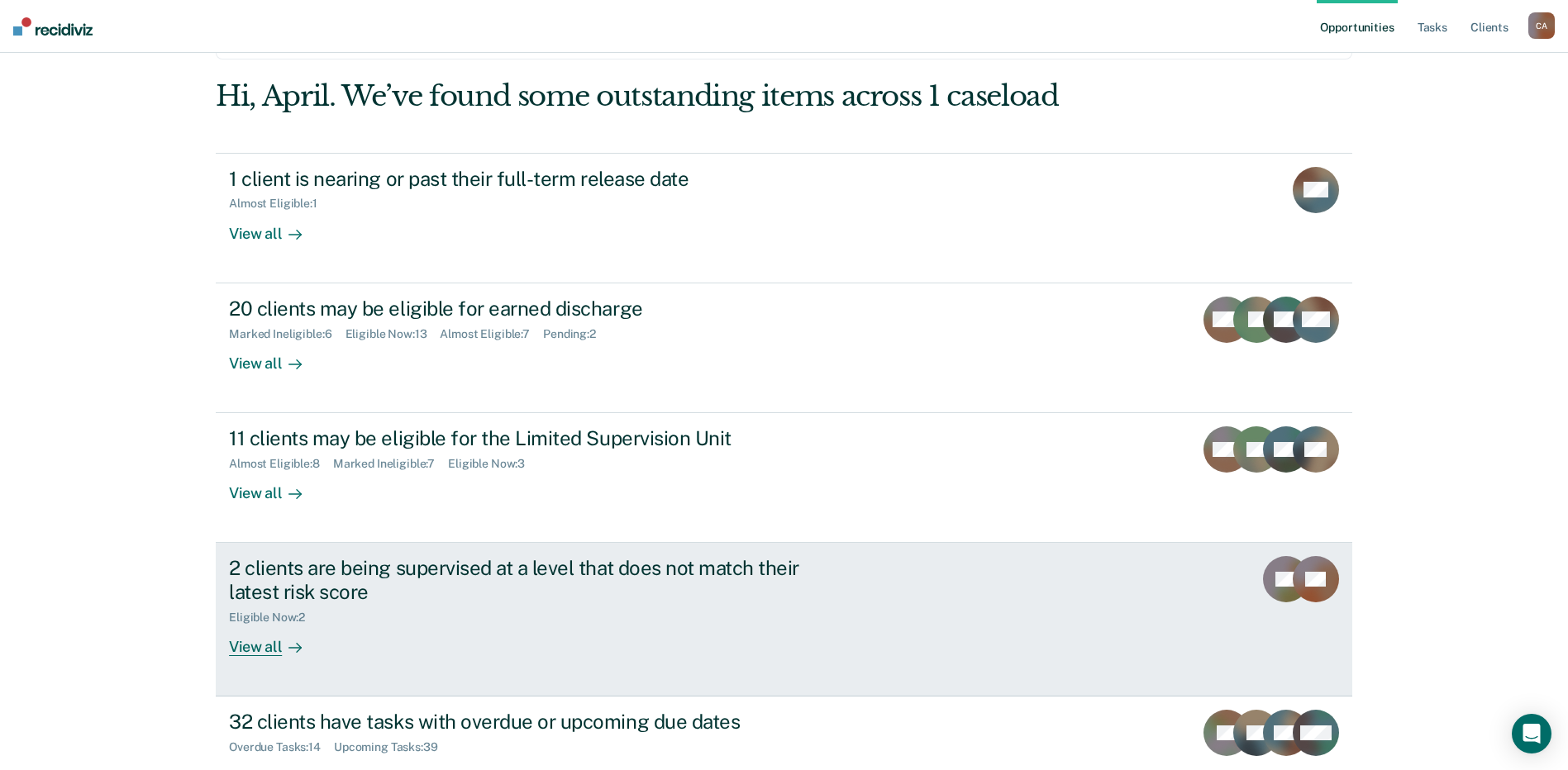
scroll to position [204, 0]
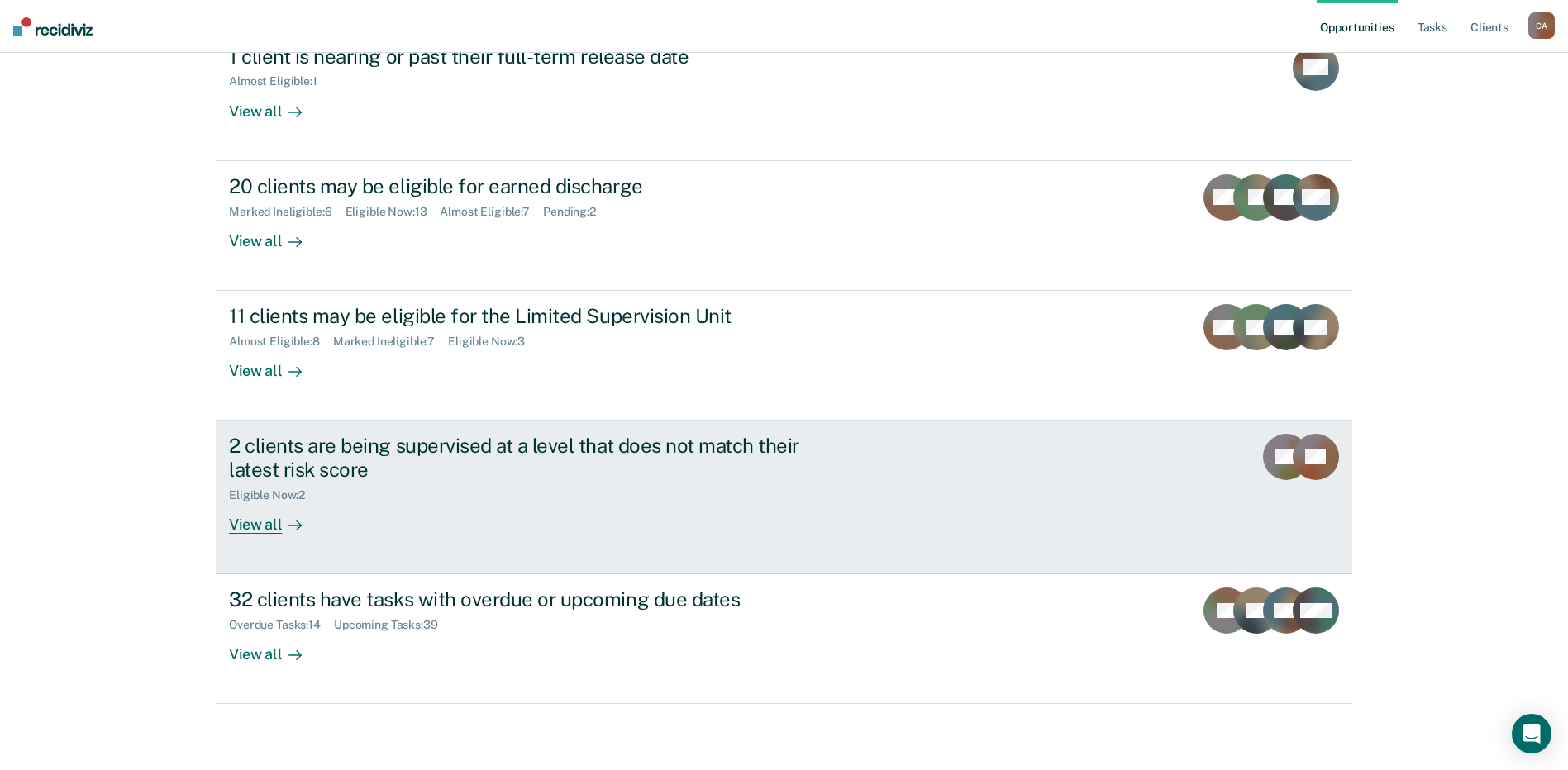
click at [524, 467] on div "2 clients are being supervised at a level that does not match their latest risk…" at bounding box center [519, 457] width 581 height 48
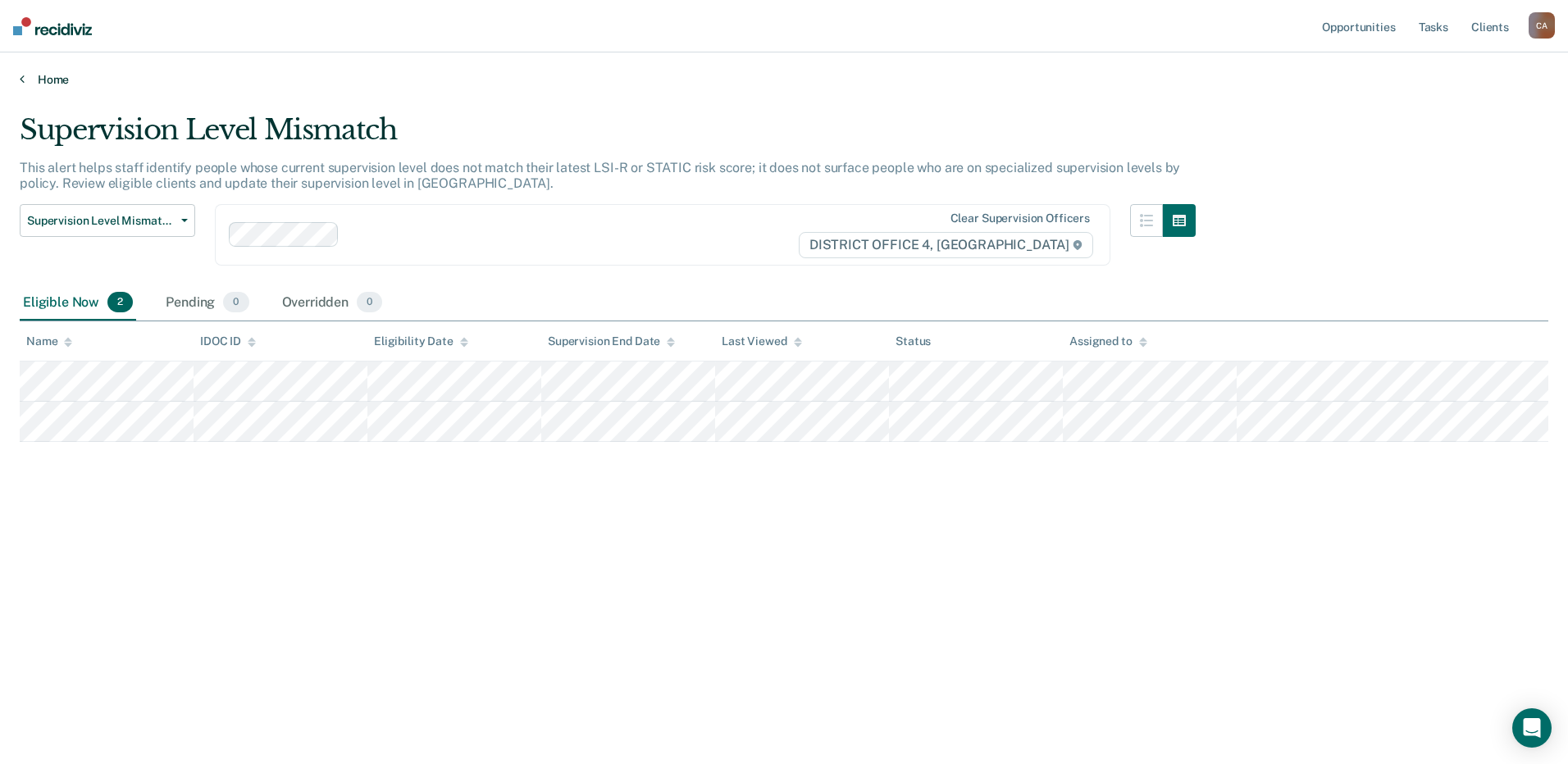
click at [52, 75] on link "Home" at bounding box center [784, 80] width 1528 height 14
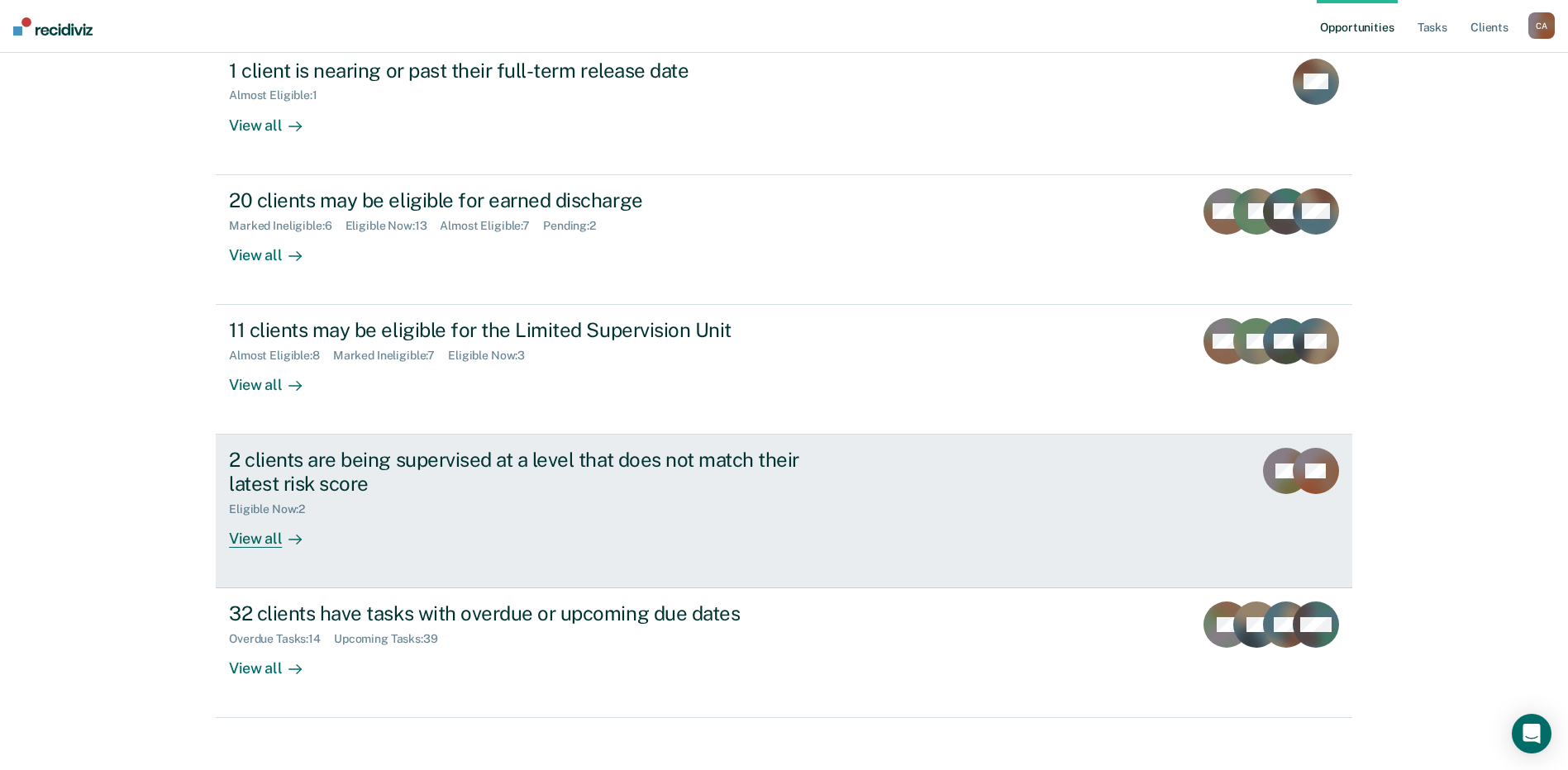
scroll to position [204, 0]
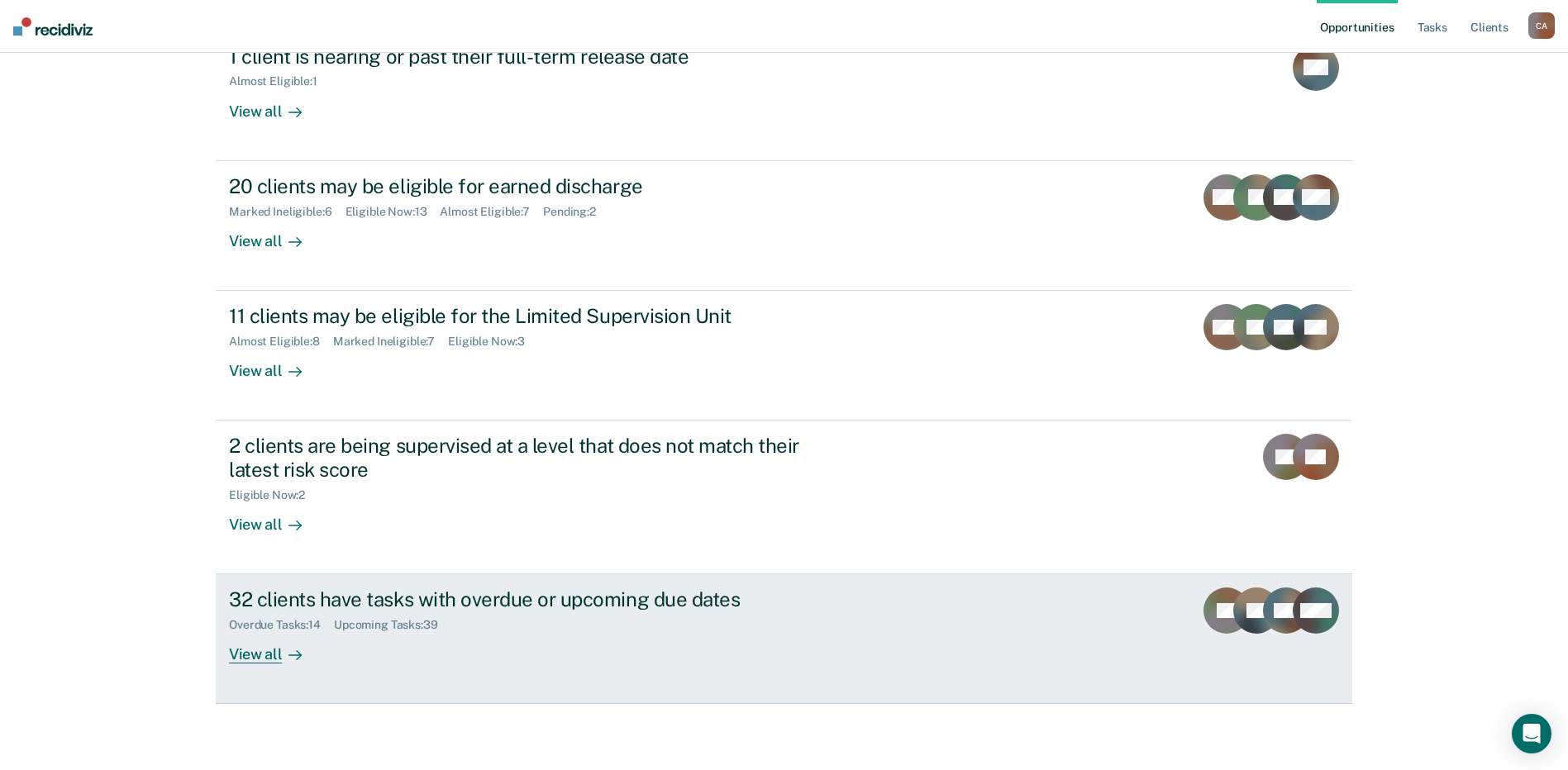
click at [635, 608] on div "32 clients have tasks with overdue or upcoming due dates" at bounding box center [519, 600] width 581 height 24
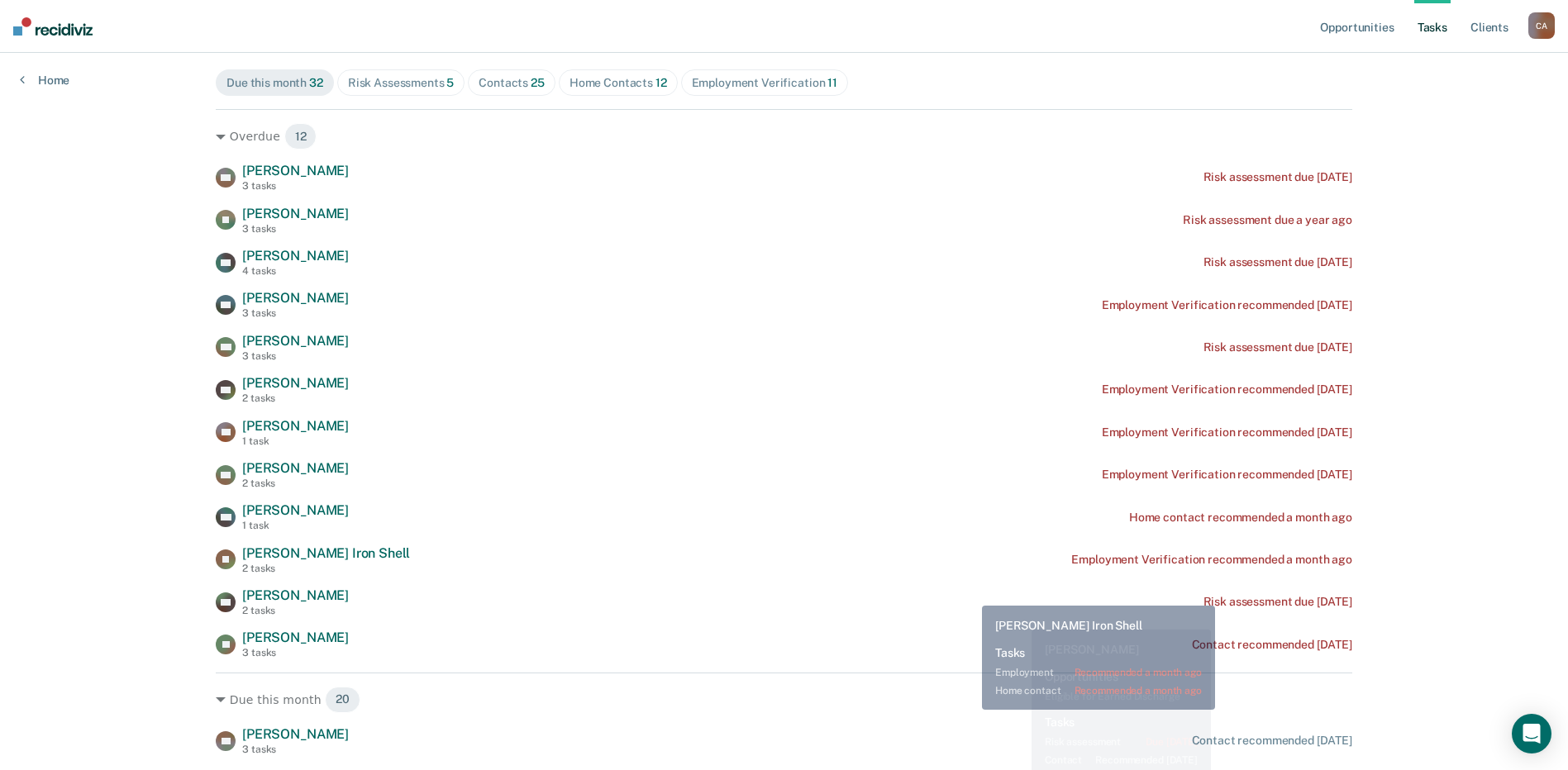
scroll to position [165, 0]
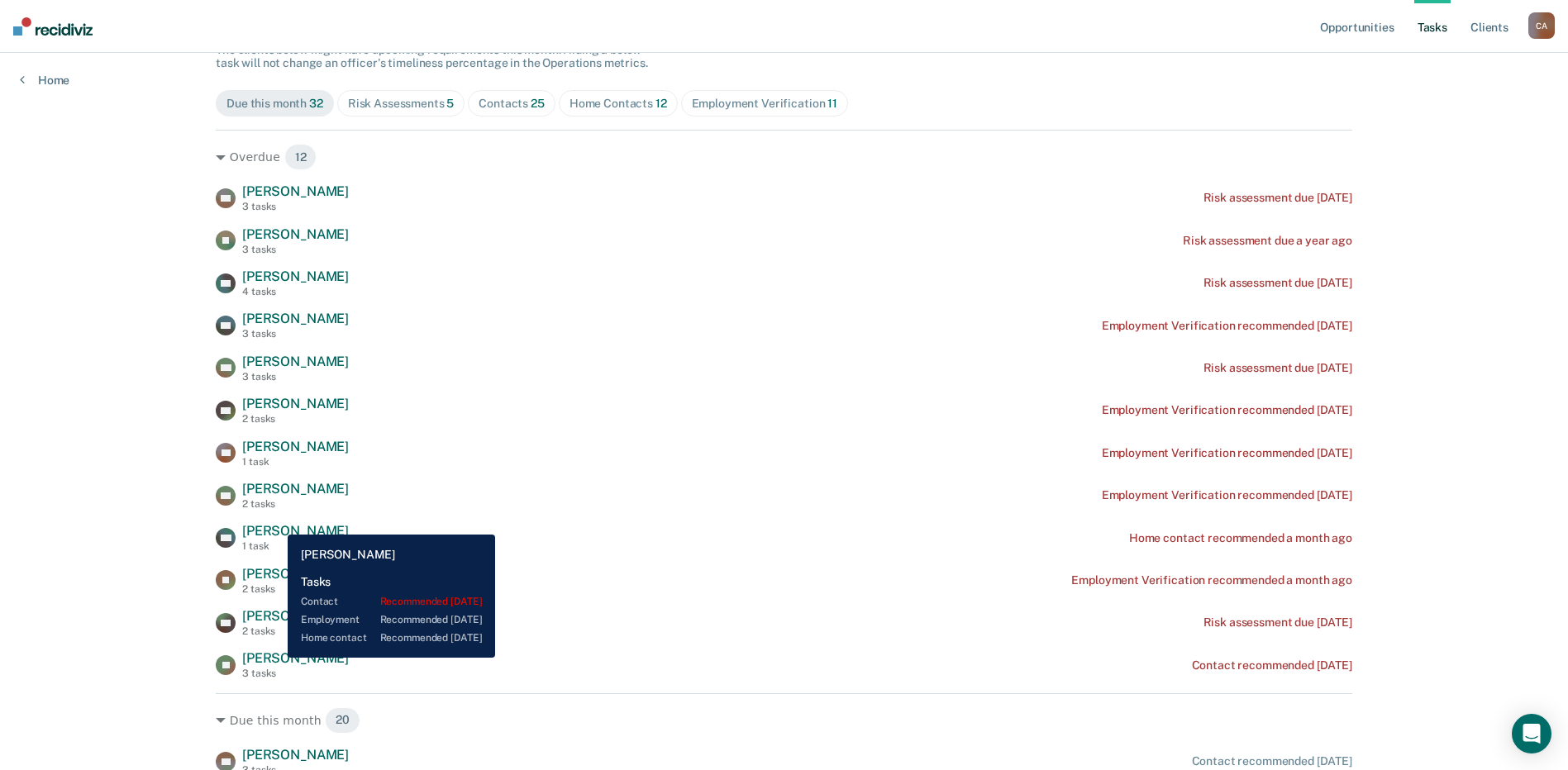
click at [275, 658] on span "[PERSON_NAME]" at bounding box center [295, 658] width 107 height 15
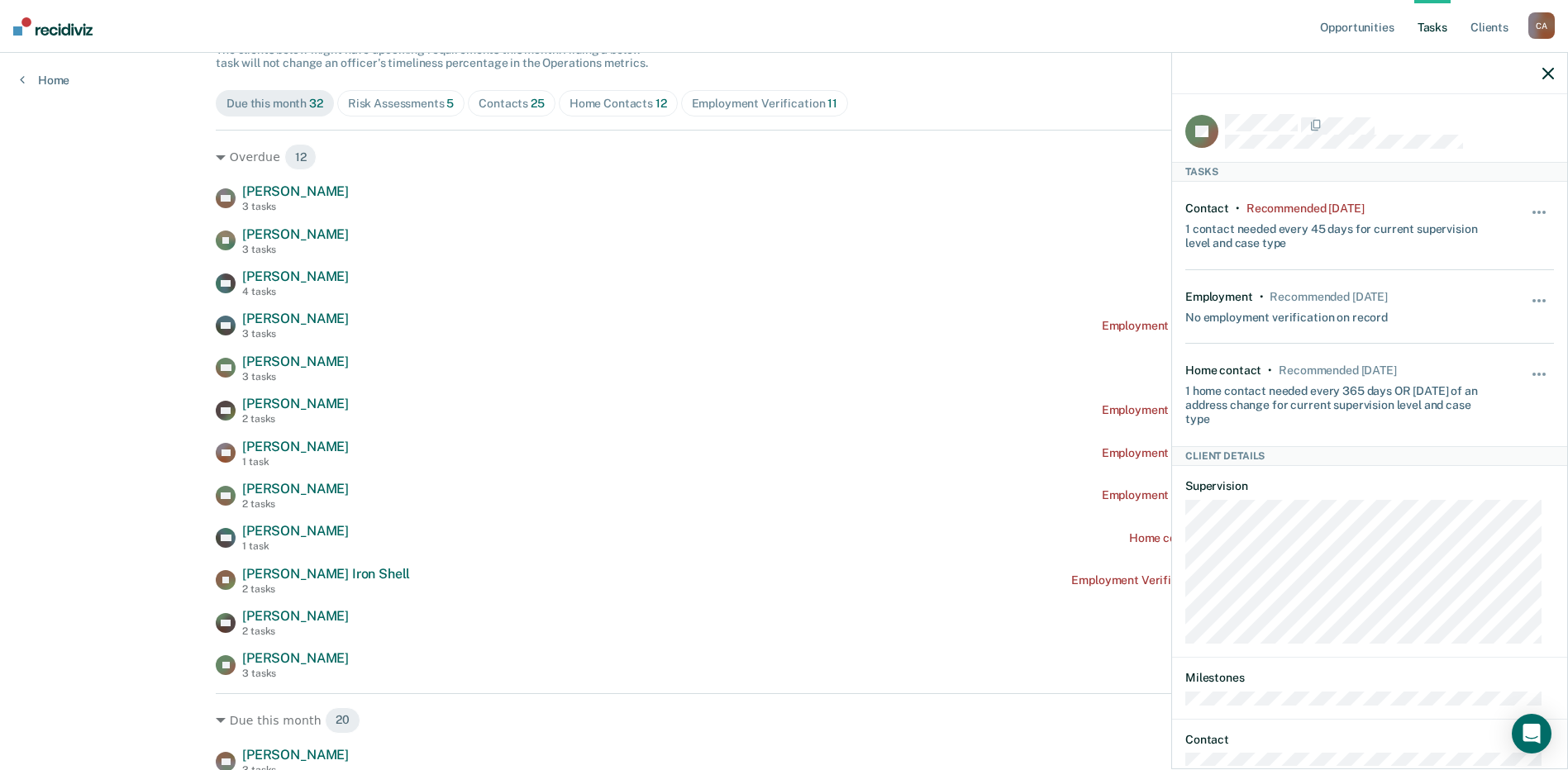
click at [1553, 73] on icon "button" at bounding box center [1548, 73] width 12 height 12
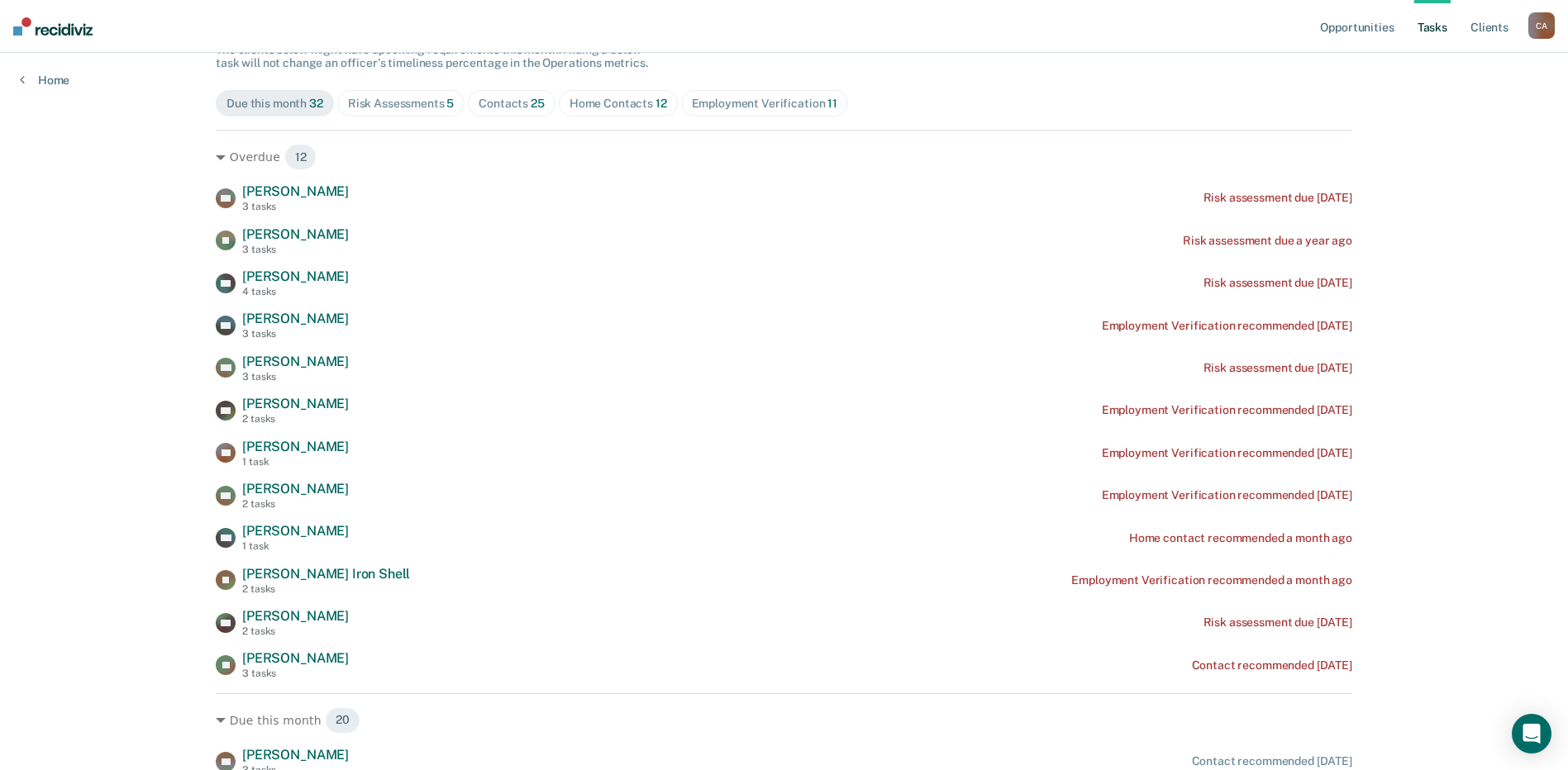
drag, startPoint x: 1387, startPoint y: 674, endPoint x: 162, endPoint y: 190, distance: 1317.1
click at [162, 190] on div "Opportunities Tasks Client s [PERSON_NAME] C A Profile How it works Log Out Hom…" at bounding box center [784, 742] width 1568 height 1814
copy div "[PERSON_NAME] 3 tasks Risk assessment due [DATE] JL [PERSON_NAME] 3 tasks Risk …"
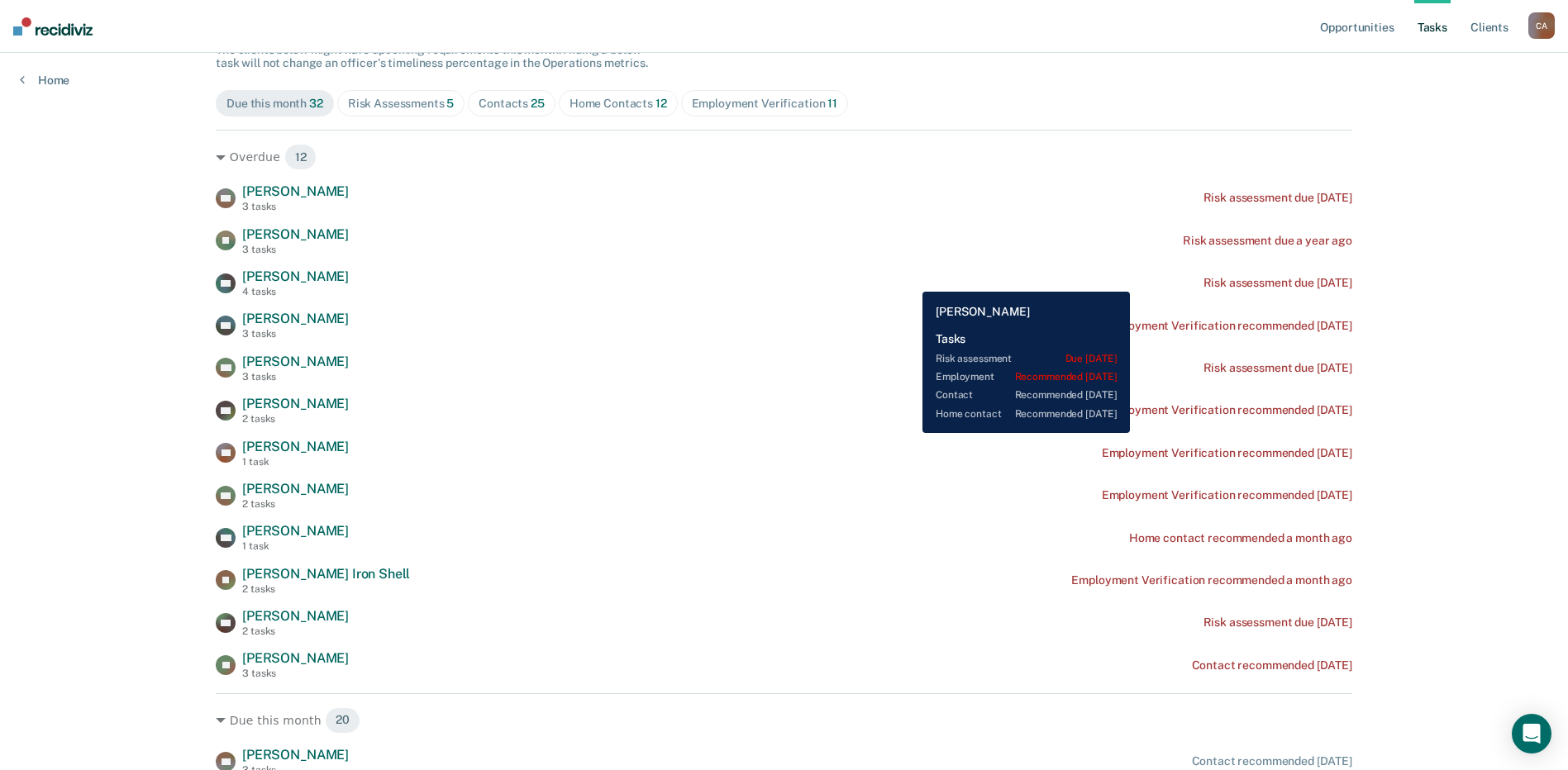
click at [910, 279] on div "[PERSON_NAME] [PERSON_NAME] 4 tasks Risk assessment due [DATE]" at bounding box center [784, 283] width 1137 height 29
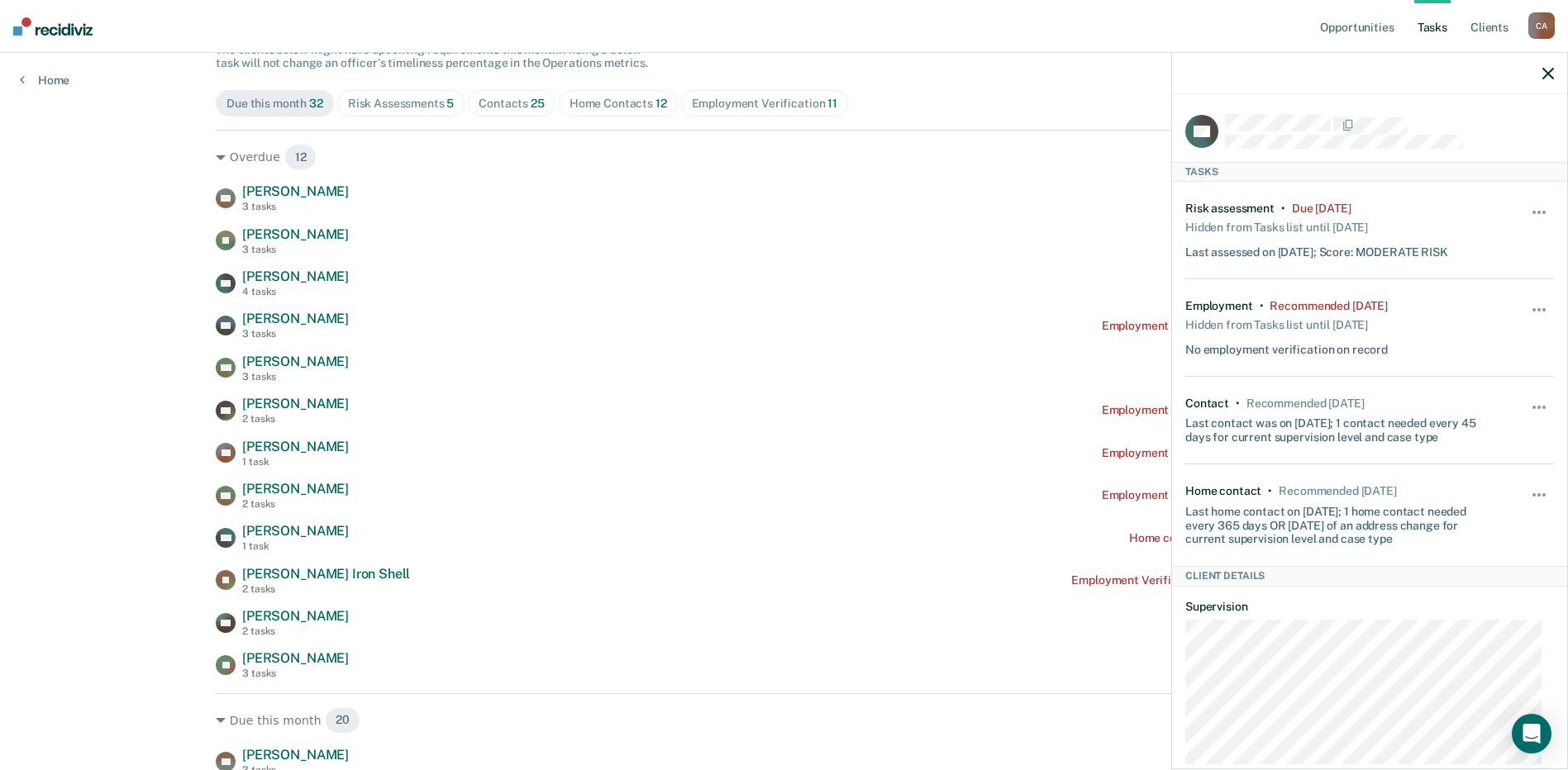
click at [1552, 74] on icon "button" at bounding box center [1548, 73] width 12 height 12
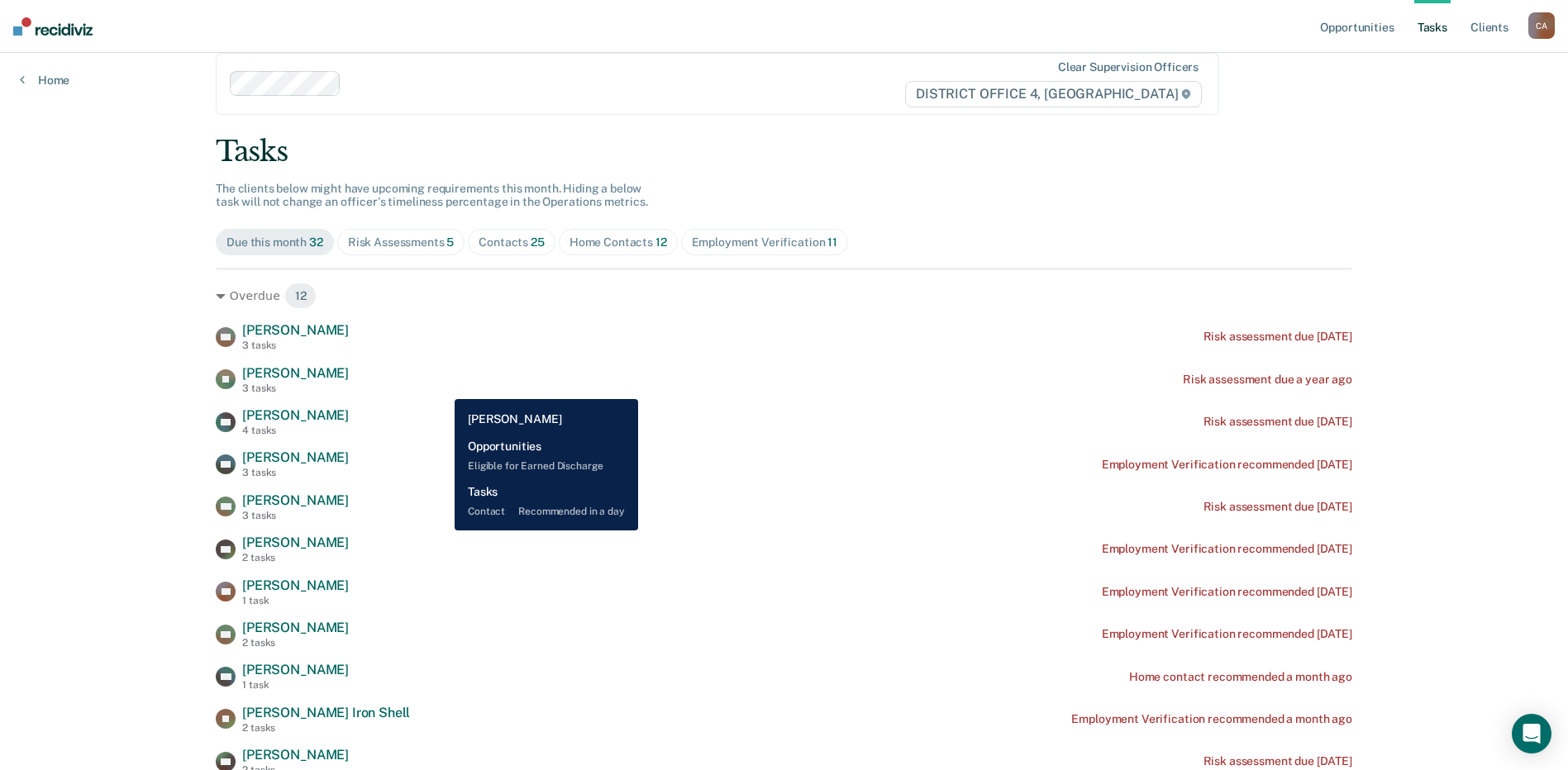
scroll to position [0, 0]
